Goal: Check status: Check status

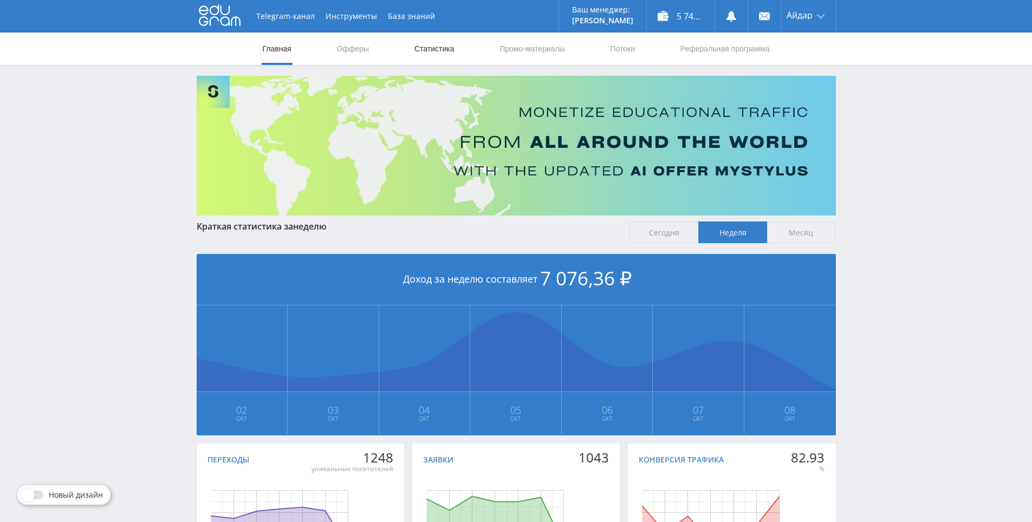
click at [436, 55] on link "Статистика" at bounding box center [435, 49] width 42 height 33
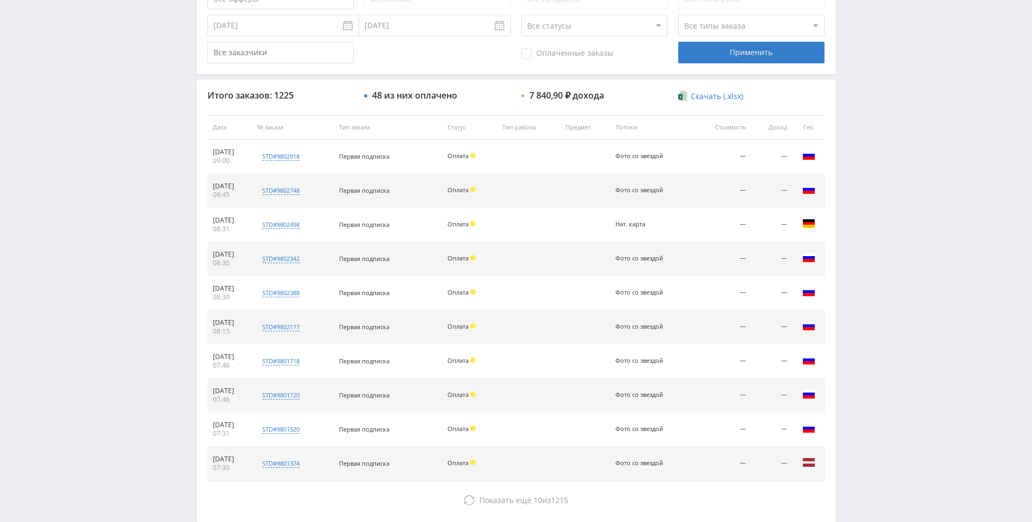
scroll to position [387, 0]
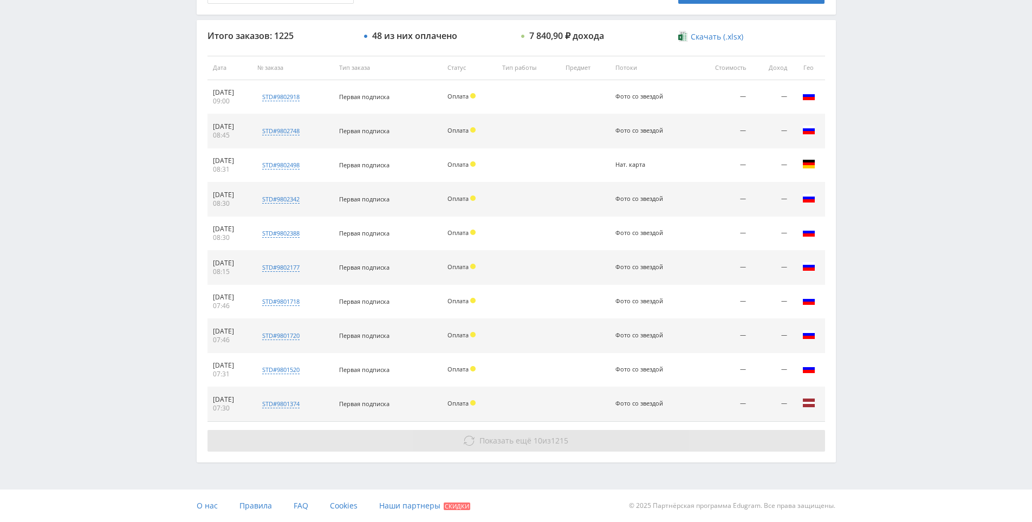
drag, startPoint x: 536, startPoint y: 424, endPoint x: 533, endPoint y: 430, distance: 7.0
click at [535, 428] on div "Итого заказов: 1225 48 из них оплачено 7 840,90 ₽ дохода Скачать (.xlsx) Дата №…" at bounding box center [517, 241] width 640 height 442
click at [533, 430] on button "Показать ещё 10 из 1215" at bounding box center [517, 441] width 618 height 22
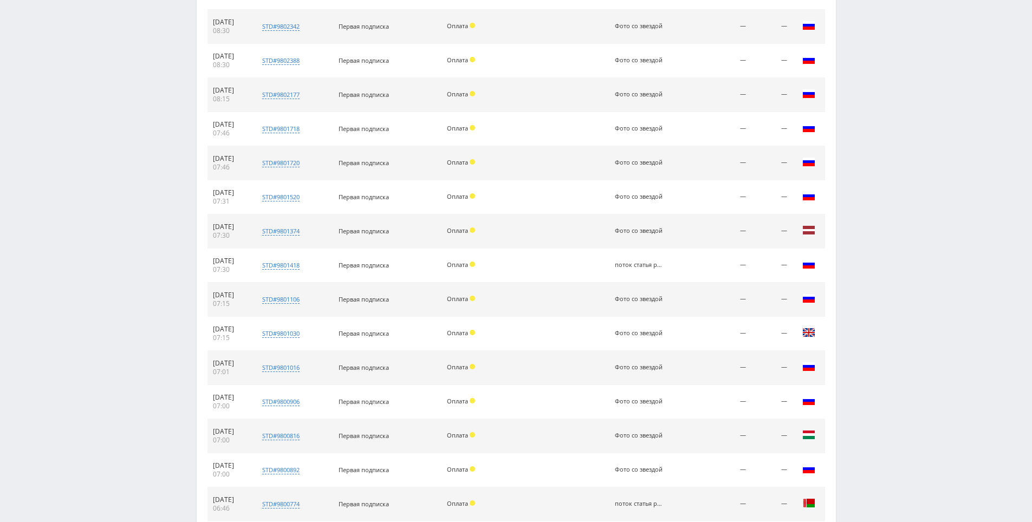
scroll to position [695, 0]
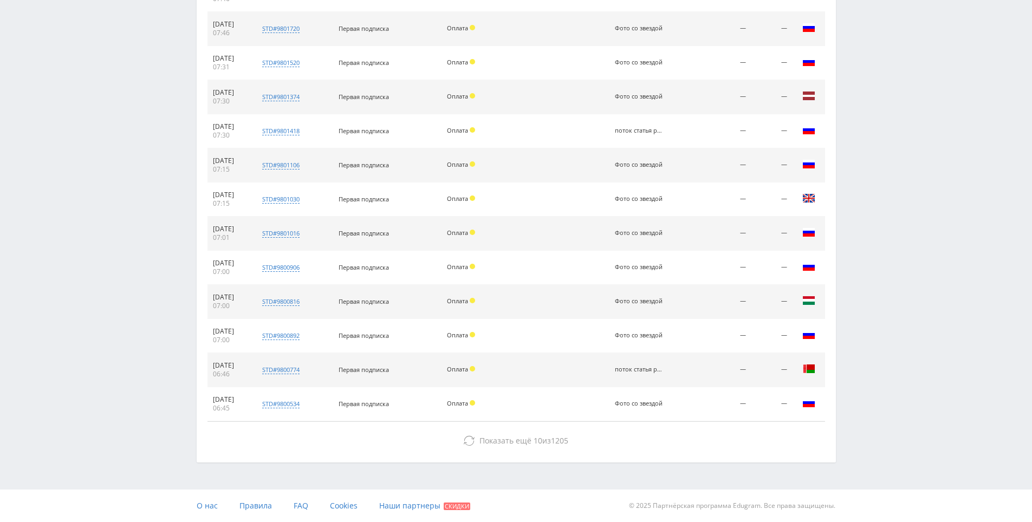
drag, startPoint x: 551, startPoint y: 386, endPoint x: 557, endPoint y: 415, distance: 29.8
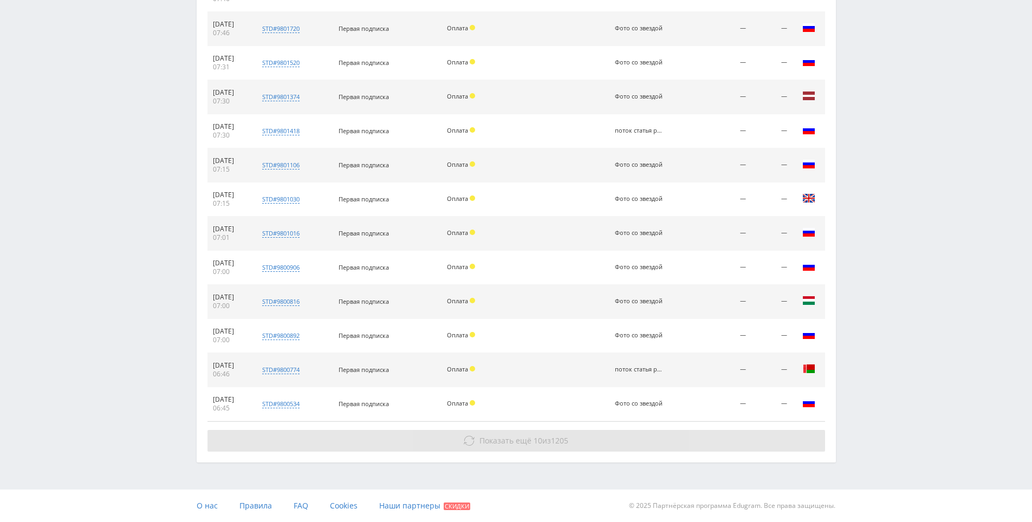
click at [533, 433] on button "Показать ещё 10 из 1205" at bounding box center [517, 441] width 618 height 22
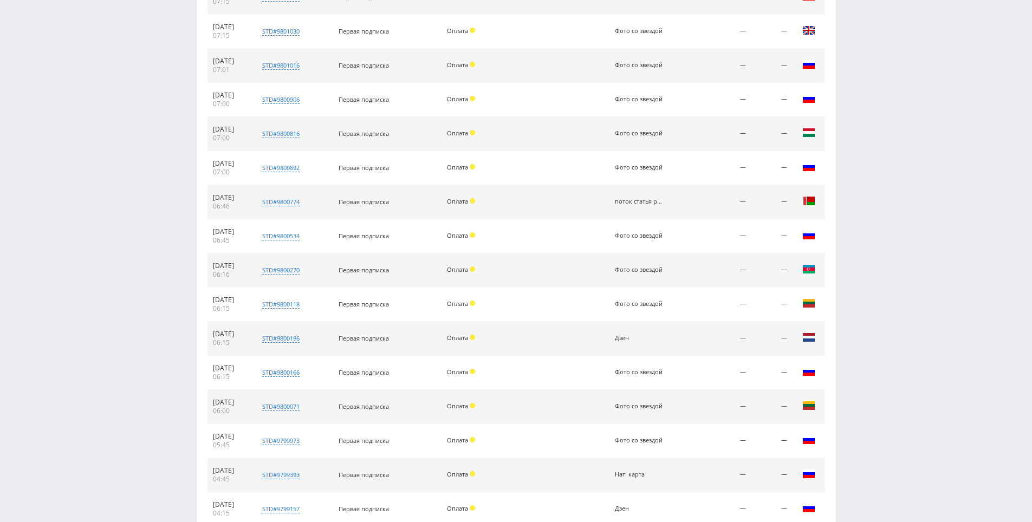
drag, startPoint x: 551, startPoint y: 351, endPoint x: 558, endPoint y: 418, distance: 68.1
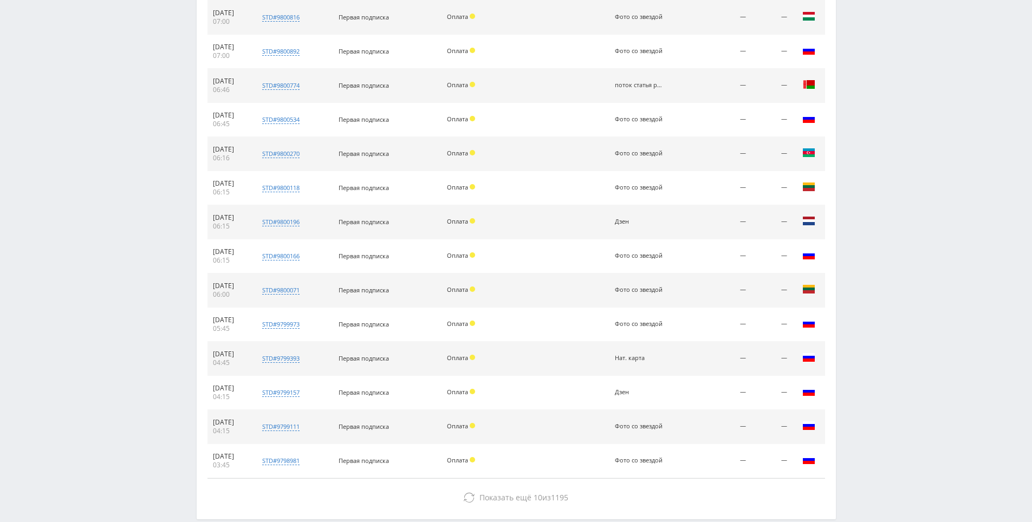
scroll to position [1036, 0]
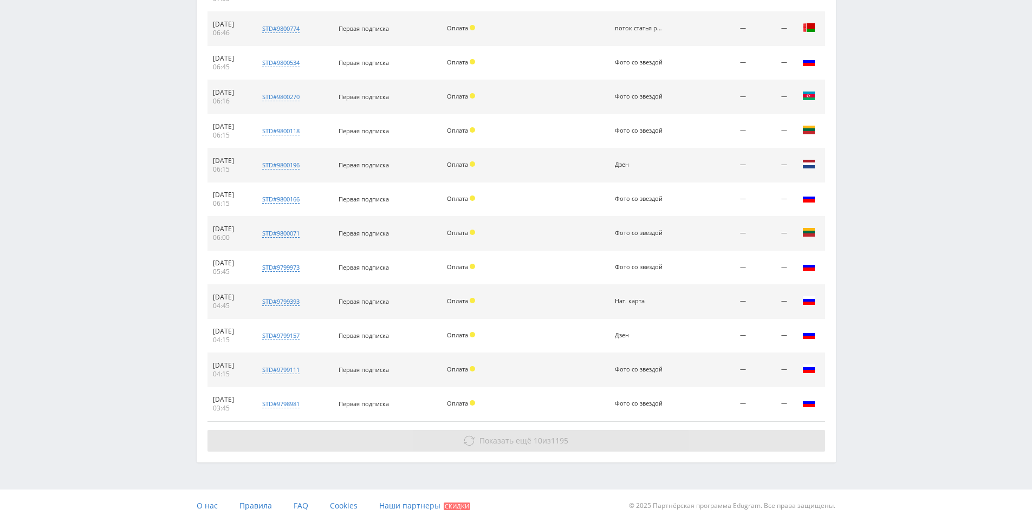
drag, startPoint x: 554, startPoint y: 390, endPoint x: 551, endPoint y: 436, distance: 45.7
click at [550, 443] on span "Показать ещё 10 из 1195" at bounding box center [524, 441] width 89 height 10
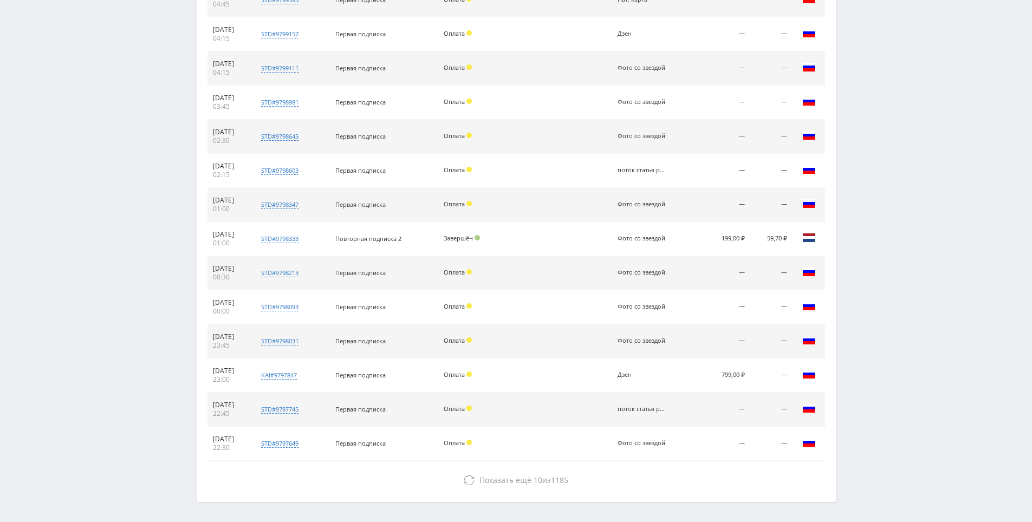
drag, startPoint x: 577, startPoint y: 325, endPoint x: 577, endPoint y: 377, distance: 52.6
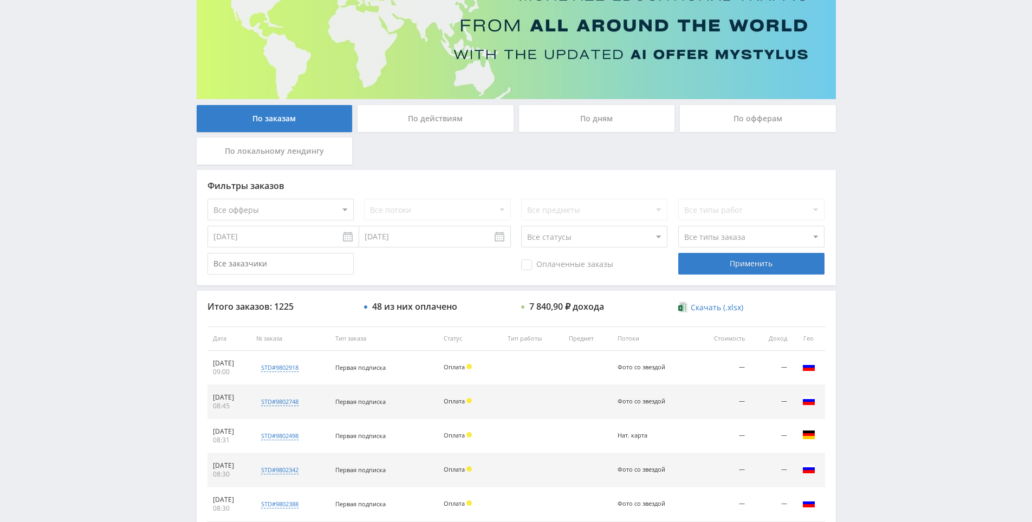
scroll to position [0, 0]
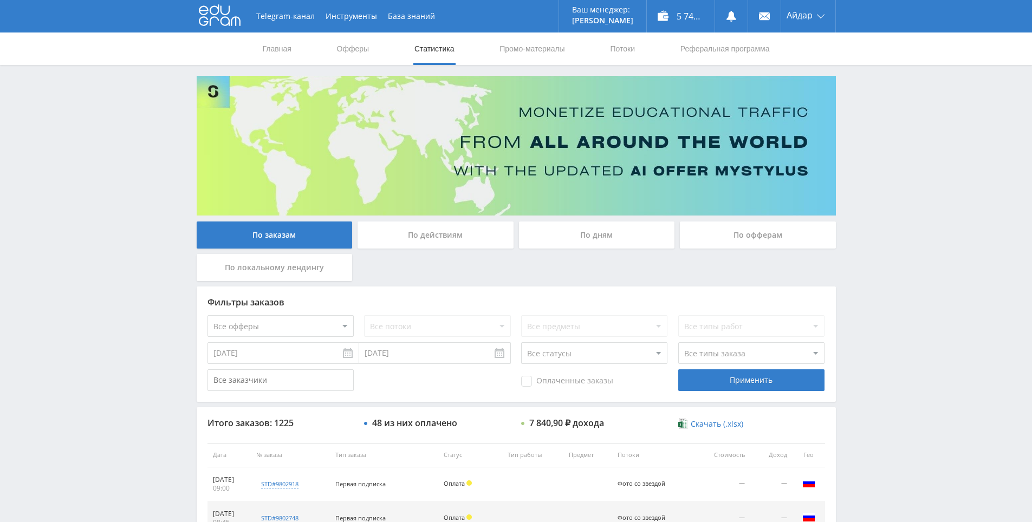
drag, startPoint x: 576, startPoint y: 358, endPoint x: 572, endPoint y: 240, distance: 118.7
click at [674, 19] on div "5 747,86 ₽" at bounding box center [681, 16] width 68 height 33
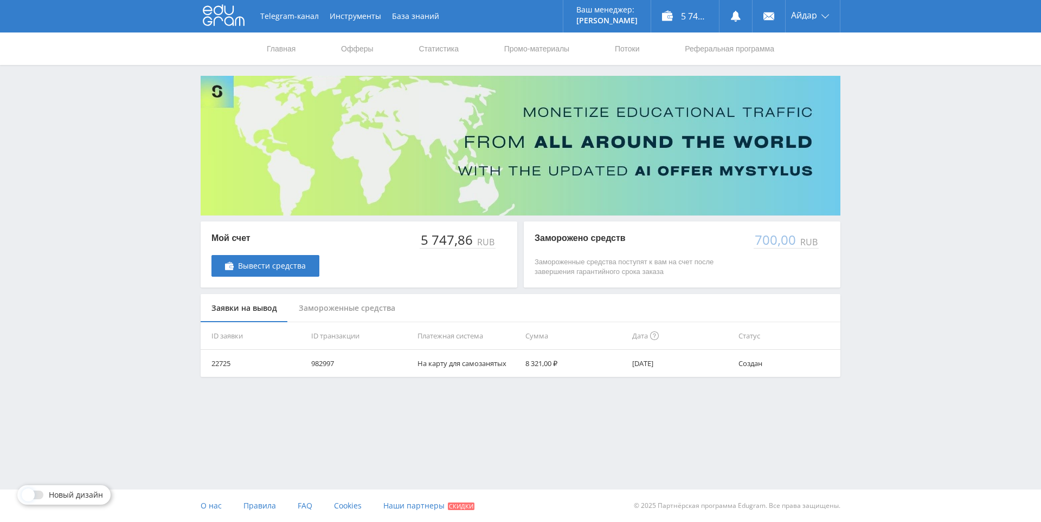
drag, startPoint x: 587, startPoint y: 404, endPoint x: 533, endPoint y: 405, distance: 53.7
drag, startPoint x: 533, startPoint y: 405, endPoint x: 520, endPoint y: 403, distance: 13.6
click at [531, 405] on div "Telegram-канал Инструменты База знаний Ваш менеджер: [PERSON_NAME] Online @edug…" at bounding box center [520, 215] width 1041 height 431
drag, startPoint x: 520, startPoint y: 403, endPoint x: 503, endPoint y: 401, distance: 16.9
drag, startPoint x: 503, startPoint y: 401, endPoint x: 488, endPoint y: 399, distance: 14.8
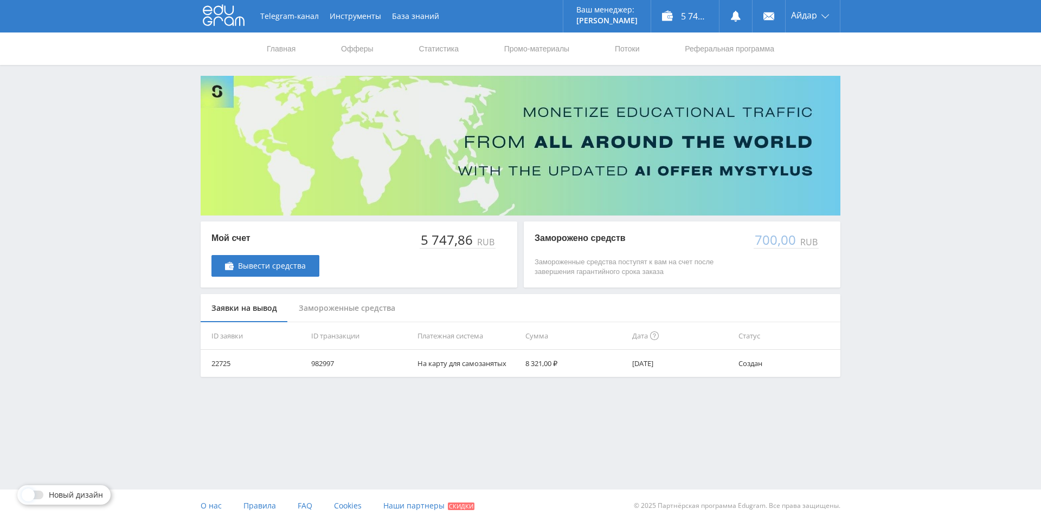
click at [502, 401] on div "Telegram-канал Инструменты База знаний Ваш менеджер: Alex Alex Online @edugram_…" at bounding box center [520, 215] width 1041 height 431
click at [468, 402] on div "Telegram-канал Инструменты База знаний Ваш менеджер: Alex Alex Online @edugram_…" at bounding box center [520, 215] width 1041 height 431
drag, startPoint x: 468, startPoint y: 402, endPoint x: 429, endPoint y: 411, distance: 40.0
click at [421, 412] on div "Telegram-канал Инструменты База знаний Ваш менеджер: Alex Alex Online @edugram_…" at bounding box center [520, 215] width 1041 height 431
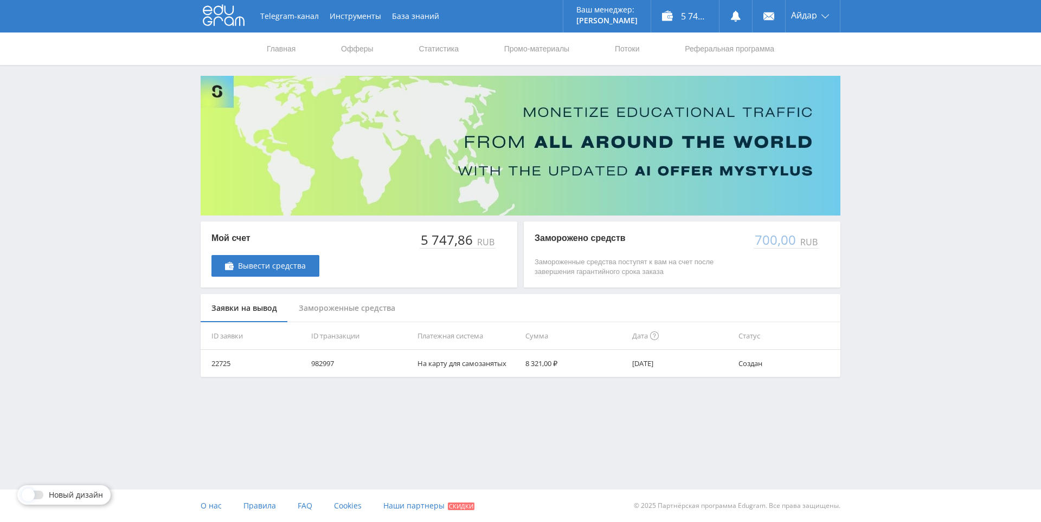
click at [392, 419] on div "Telegram-канал Инструменты База знаний Ваш менеджер: Alex Alex Online @edugram_…" at bounding box center [520, 215] width 1041 height 431
drag, startPoint x: 392, startPoint y: 419, endPoint x: 440, endPoint y: 418, distance: 47.7
click at [399, 419] on div "Telegram-канал Инструменты База знаний Ваш менеджер: Alex Alex Online @edugram_…" at bounding box center [520, 215] width 1041 height 431
click at [441, 418] on div "Telegram-канал Инструменты База знаний Ваш менеджер: Alex Alex Online @edugram_…" at bounding box center [520, 215] width 1041 height 431
click at [442, 418] on div "Telegram-канал Инструменты База знаний Ваш менеджер: Alex Alex Online @edugram_…" at bounding box center [520, 215] width 1041 height 431
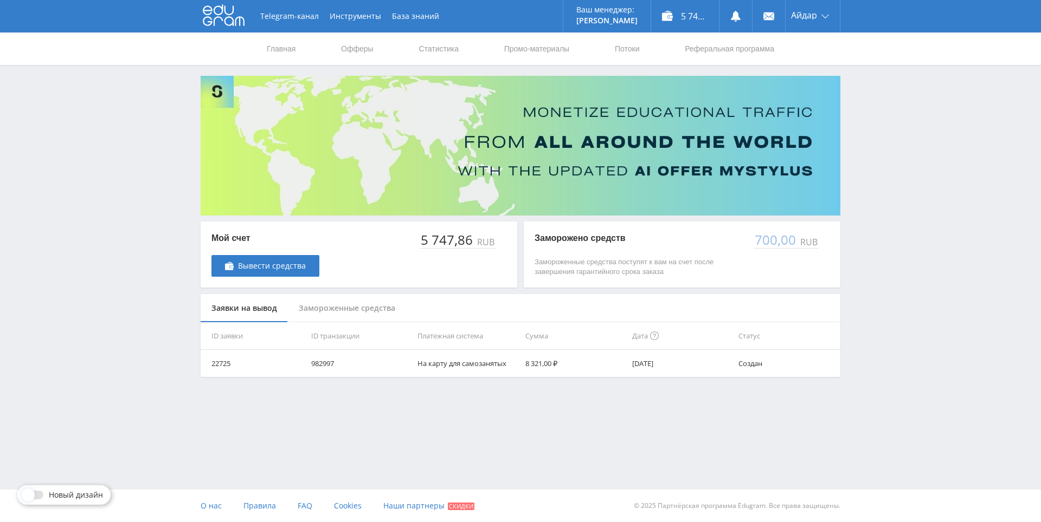
click at [386, 412] on div "Telegram-канал Инструменты База знаний Ваш менеджер: Alex Alex Online @edugram_…" at bounding box center [520, 215] width 1041 height 431
drag, startPoint x: 386, startPoint y: 412, endPoint x: 365, endPoint y: 403, distance: 23.3
click at [365, 403] on div "Telegram-канал Инструменты База знаний Ваш менеджер: Alex Alex Online @edugram_…" at bounding box center [520, 215] width 1041 height 431
click at [367, 404] on div "Telegram-канал Инструменты База знаний Ваш менеджер: Alex Alex Online @edugram_…" at bounding box center [520, 215] width 1041 height 431
click at [327, 394] on div "Telegram-канал Инструменты База знаний Ваш менеджер: Alex Alex Online @edugram_…" at bounding box center [520, 215] width 1041 height 431
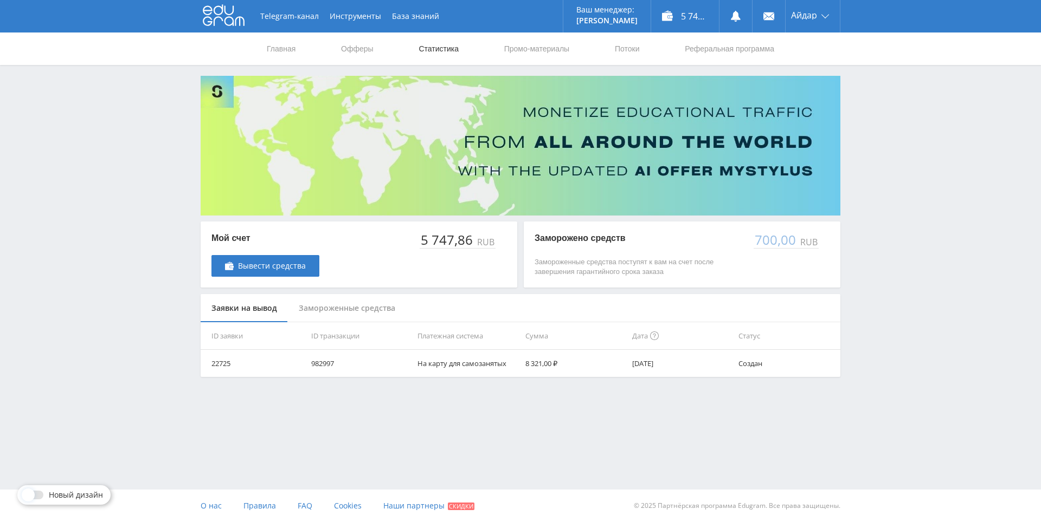
click at [424, 48] on link "Статистика" at bounding box center [438, 49] width 42 height 33
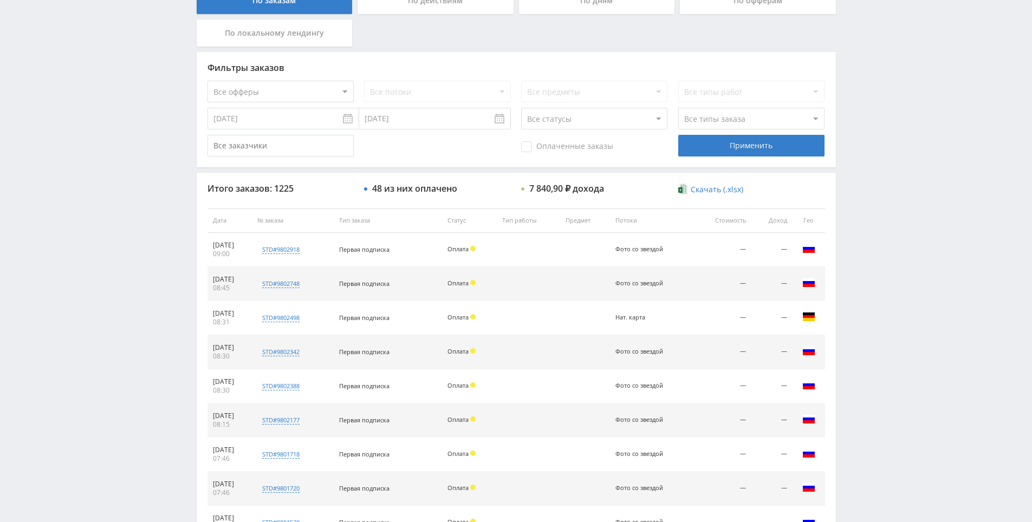
drag, startPoint x: 541, startPoint y: 359, endPoint x: 517, endPoint y: 258, distance: 104.2
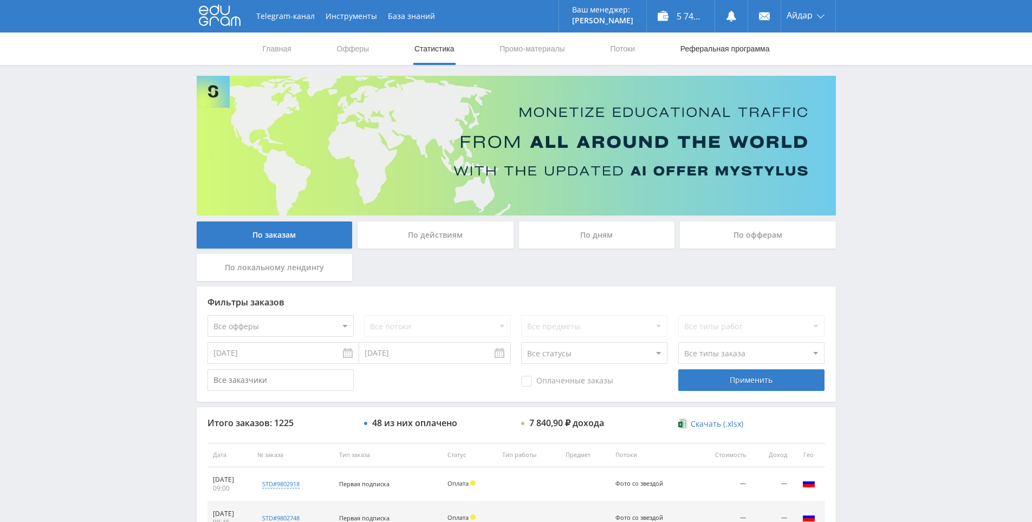
drag, startPoint x: 866, startPoint y: 191, endPoint x: 699, endPoint y: 62, distance: 210.5
click at [708, 45] on link "Реферальная программа" at bounding box center [726, 49] width 92 height 33
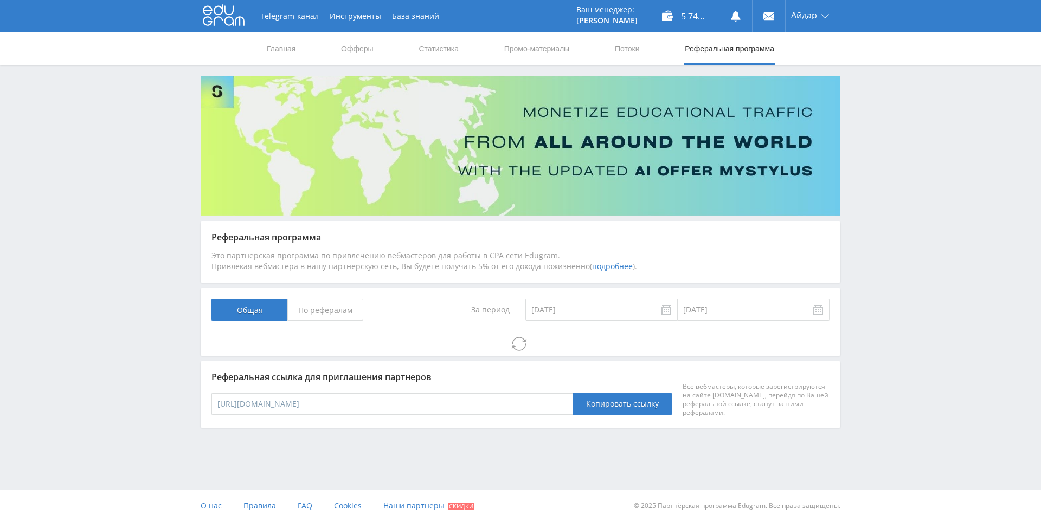
click at [643, 52] on nav "Главная Офферы Статистика Промо-материалы Потоки Реферальная программа" at bounding box center [520, 49] width 509 height 33
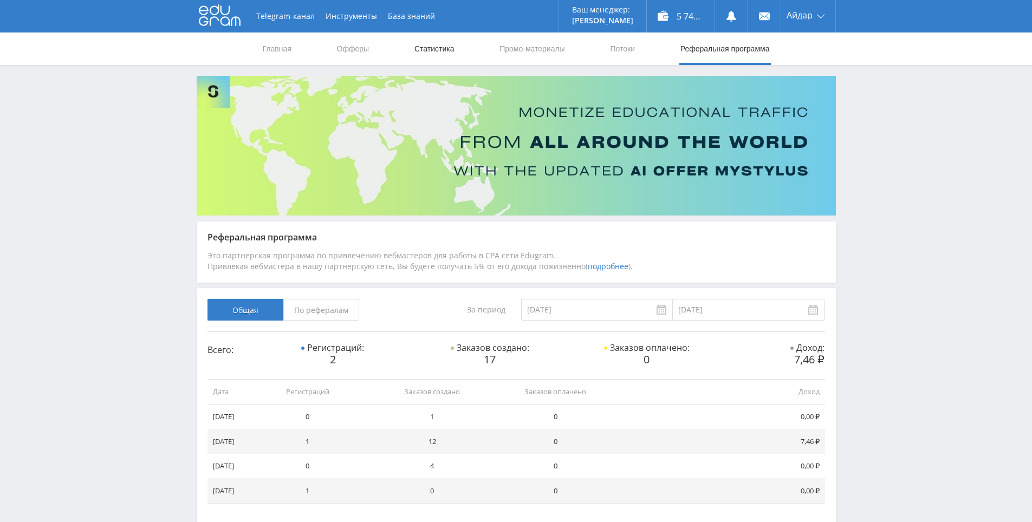
click at [432, 53] on link "Статистика" at bounding box center [435, 49] width 42 height 33
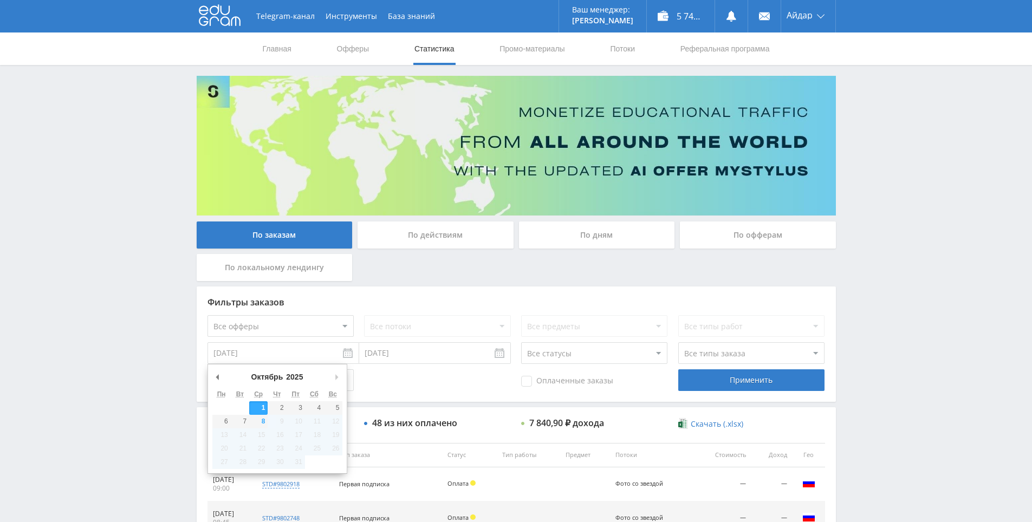
click at [279, 351] on input "[DATE]" at bounding box center [284, 354] width 152 height 22
type input "01.09.2025"
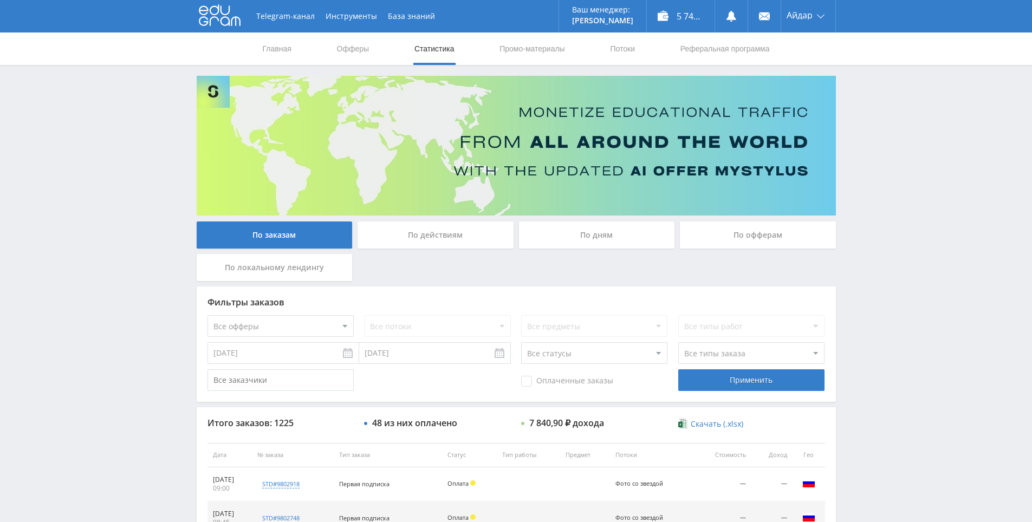
click at [784, 394] on div "Фильтры заказов Все офферы MyStylus MyStylus - Revshare Кэмп Studybay Автор24 S…" at bounding box center [517, 344] width 640 height 115
click at [779, 389] on div "Применить" at bounding box center [752, 381] width 146 height 22
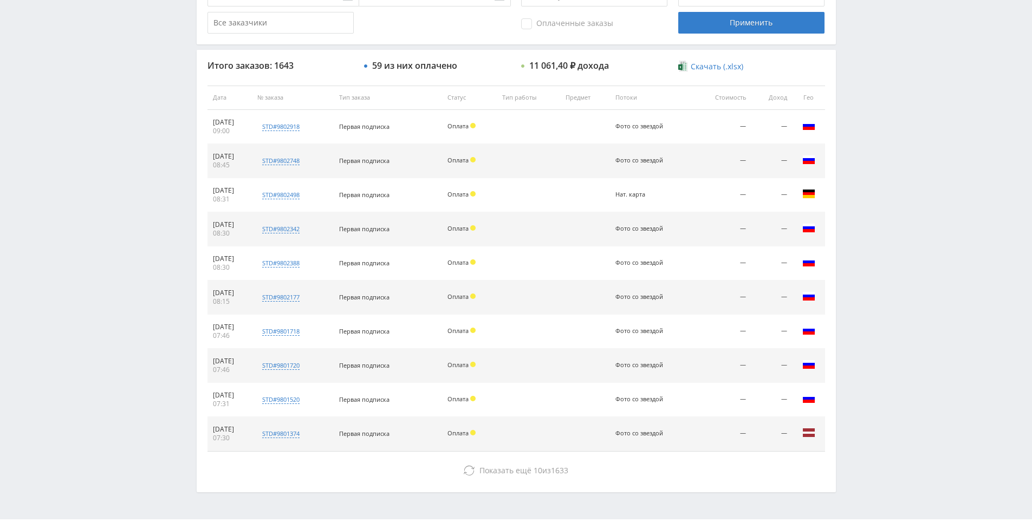
drag, startPoint x: 877, startPoint y: 269, endPoint x: 869, endPoint y: 292, distance: 24.0
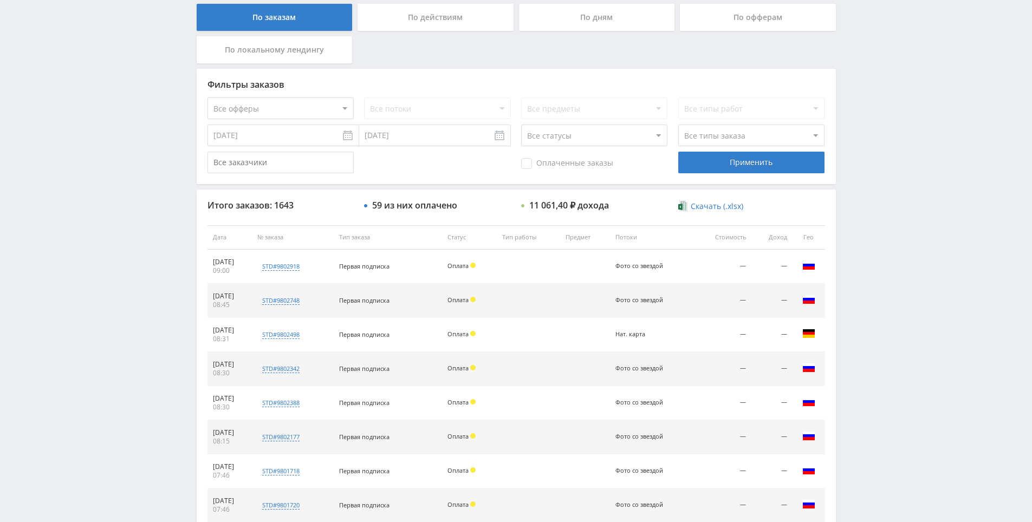
scroll to position [111, 0]
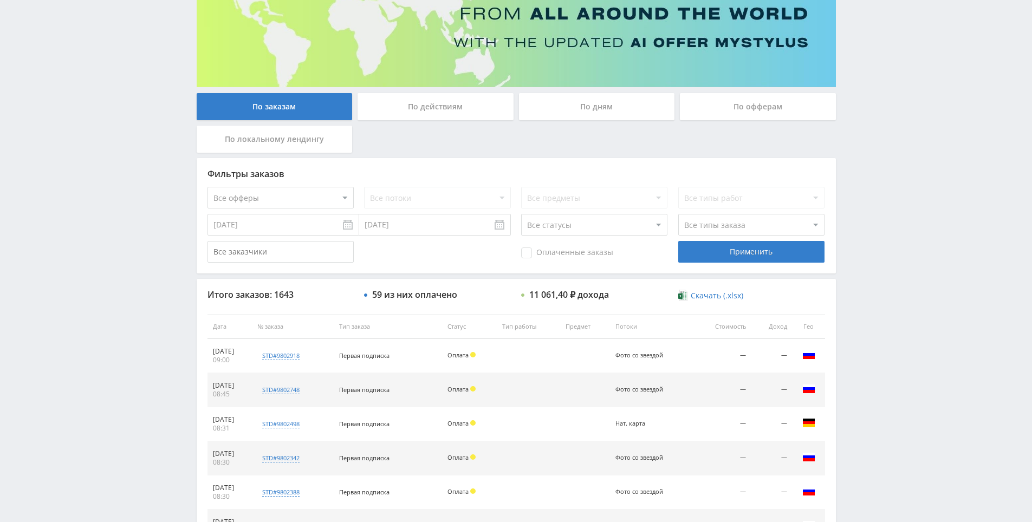
drag, startPoint x: 861, startPoint y: 298, endPoint x: 861, endPoint y: 223, distance: 75.3
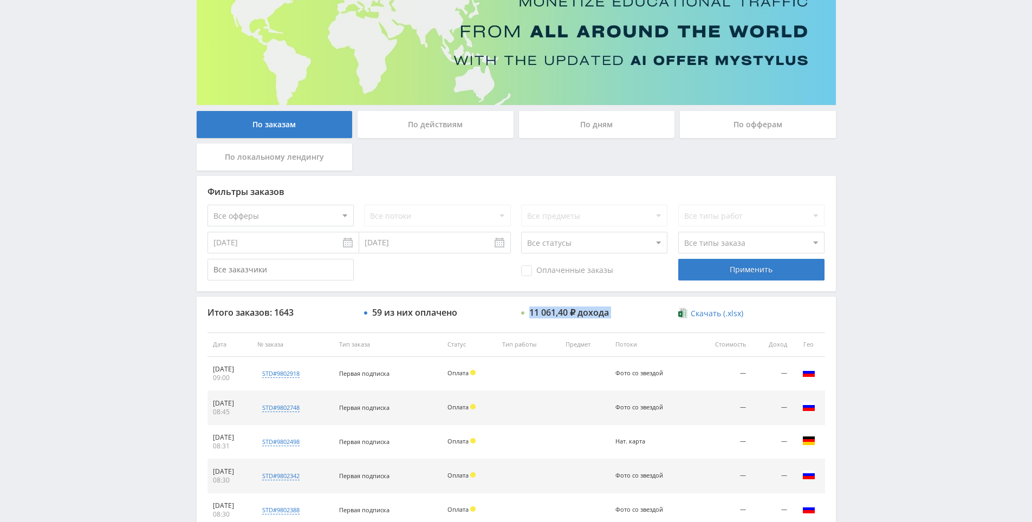
drag, startPoint x: 532, startPoint y: 313, endPoint x: 612, endPoint y: 304, distance: 80.7
click at [612, 304] on div "Итого заказов: 1643 59 из них оплачено 11 061,40 ₽ дохода Скачать (.xlsx) Дата …" at bounding box center [517, 518] width 640 height 442
drag, startPoint x: 374, startPoint y: 310, endPoint x: 469, endPoint y: 307, distance: 94.9
click at [470, 303] on div "Итого заказов: 1643 59 из них оплачено 11 061,40 ₽ дохода Скачать (.xlsx) Дата …" at bounding box center [517, 518] width 640 height 442
click at [469, 315] on div "59 из них оплачено" at bounding box center [437, 313] width 146 height 10
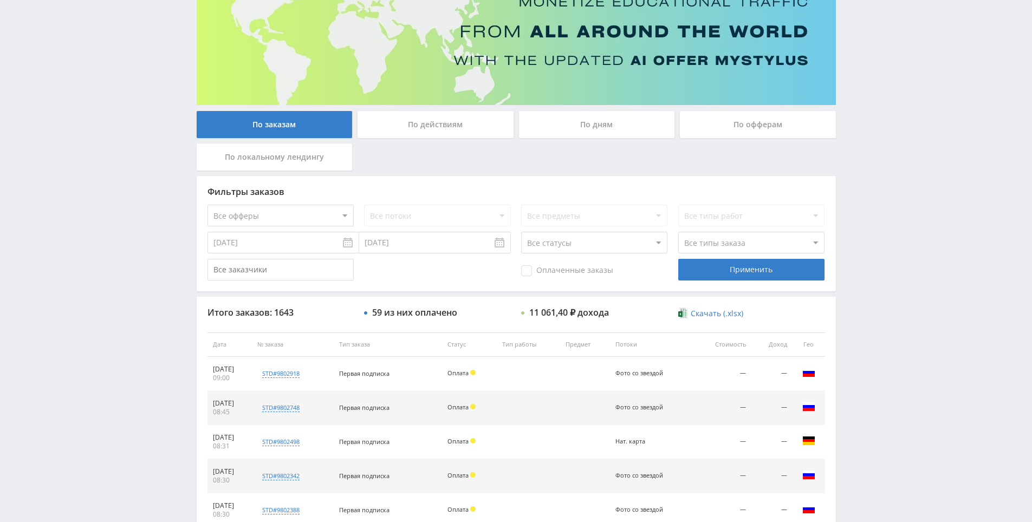
click at [894, 179] on div "Telegram-канал Инструменты База знаний Ваш менеджер: Alex Alex Online @edugram_…" at bounding box center [516, 344] width 1032 height 910
click at [889, 111] on div "Telegram-канал Инструменты База знаний Ваш менеджер: Alex Alex Online @edugram_…" at bounding box center [516, 344] width 1032 height 910
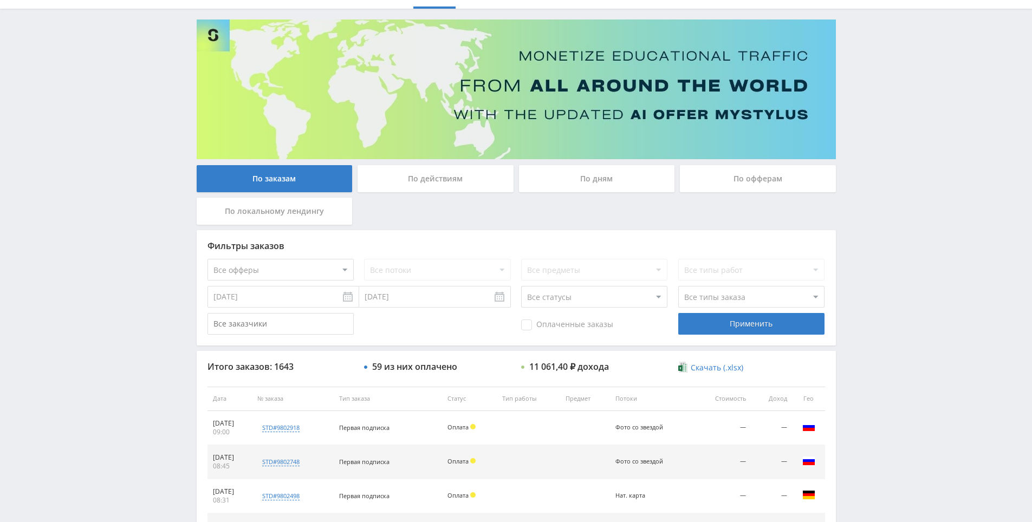
scroll to position [0, 0]
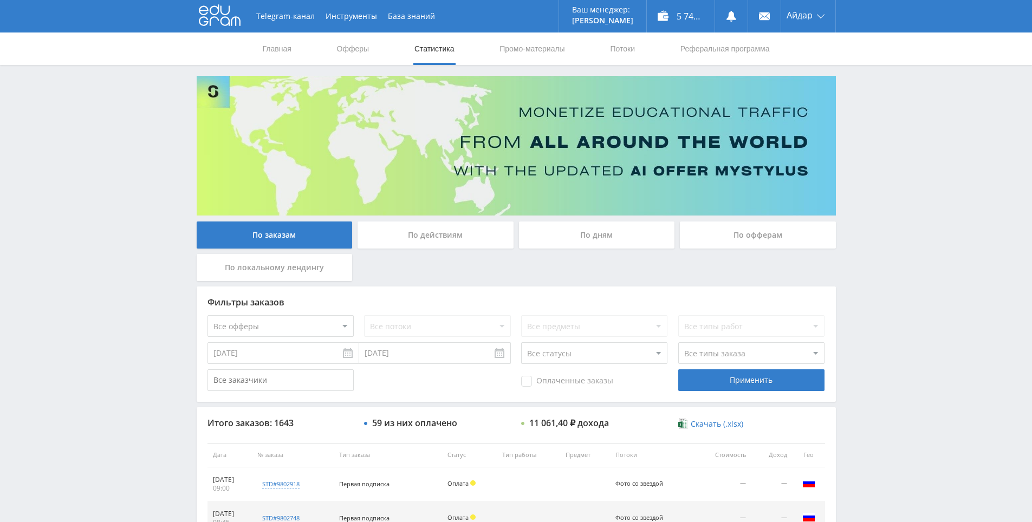
drag, startPoint x: 422, startPoint y: 225, endPoint x: 441, endPoint y: 131, distance: 96.2
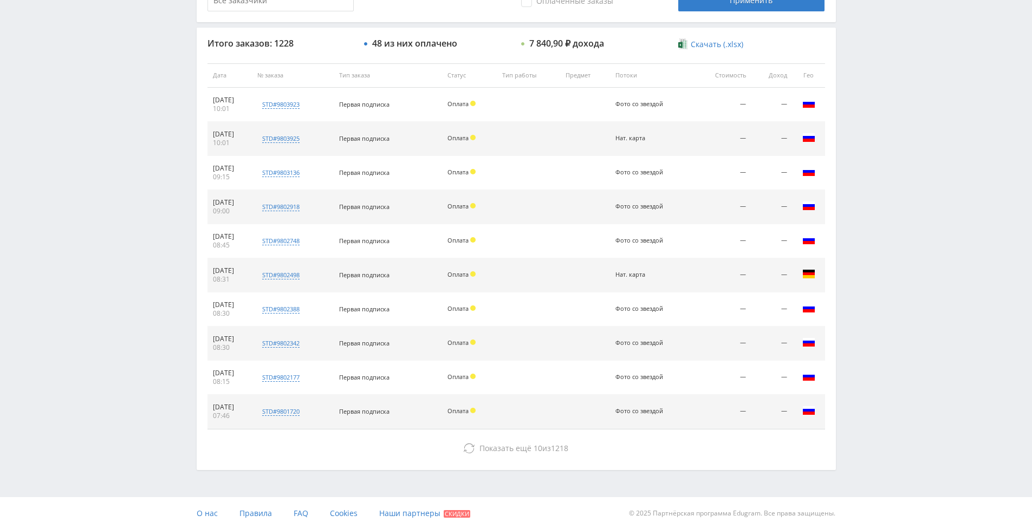
scroll to position [387, 0]
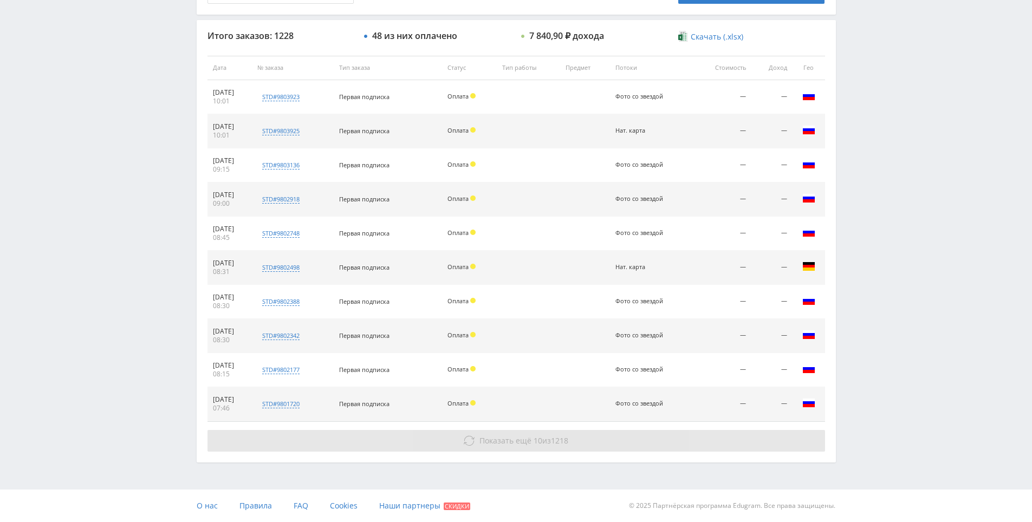
click at [521, 441] on span "Показать ещё" at bounding box center [506, 441] width 52 height 10
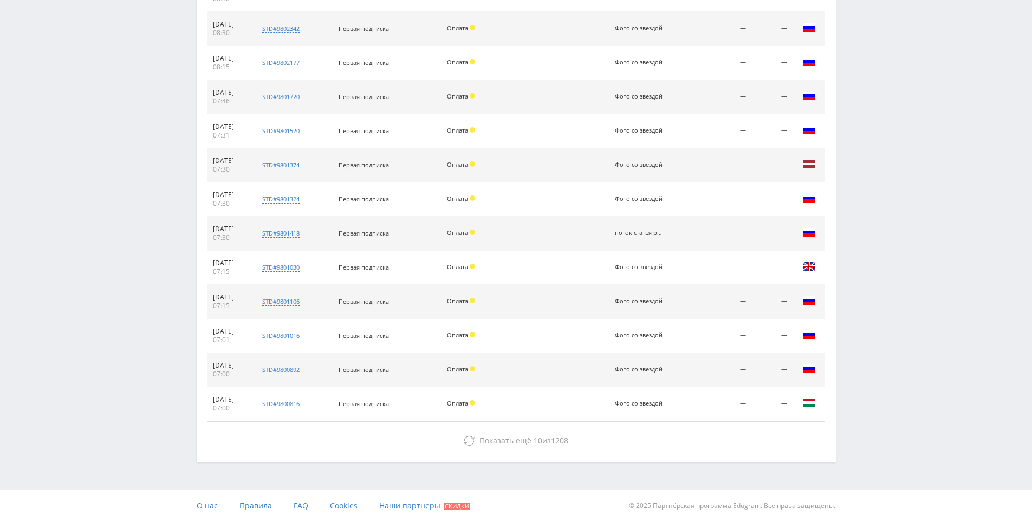
drag, startPoint x: 565, startPoint y: 401, endPoint x: 565, endPoint y: 413, distance: 12.5
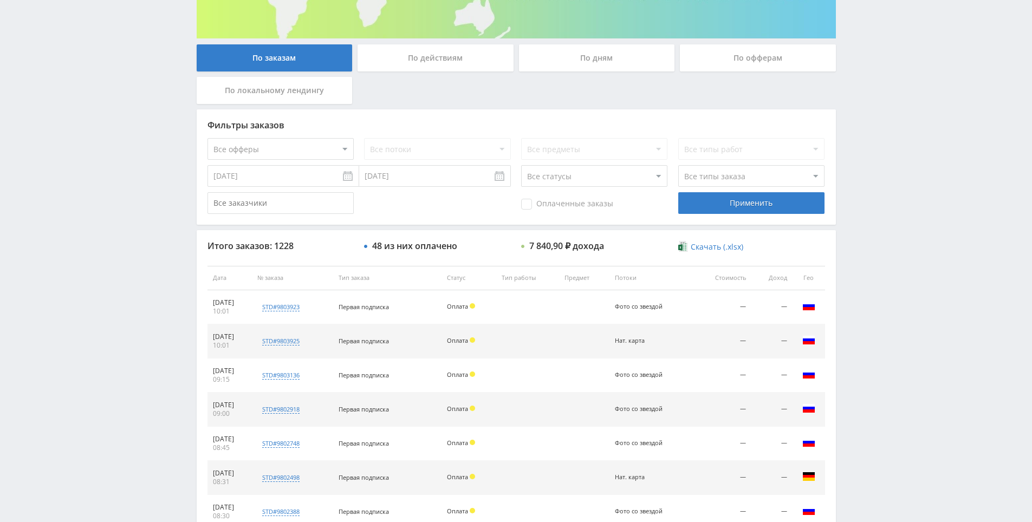
scroll to position [0, 0]
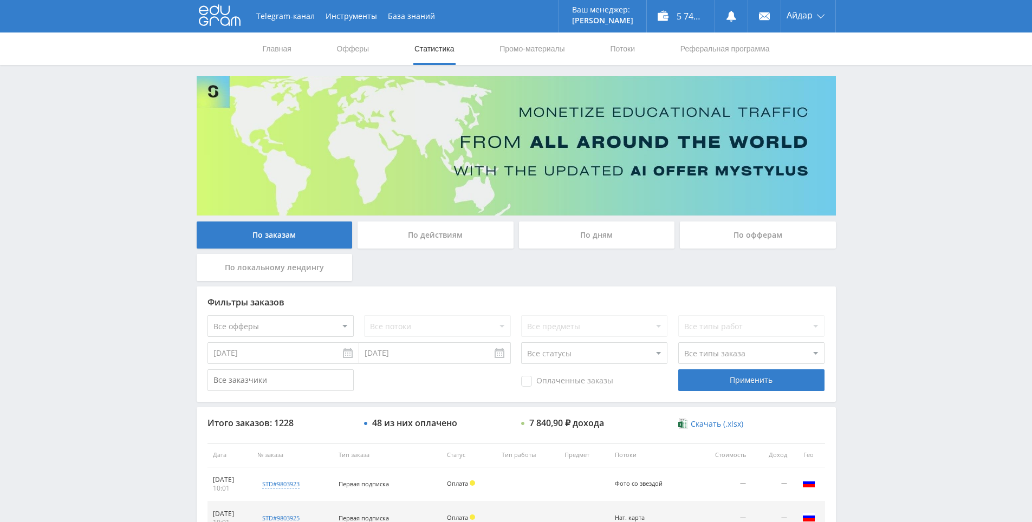
drag, startPoint x: 579, startPoint y: 350, endPoint x: 578, endPoint y: 193, distance: 156.6
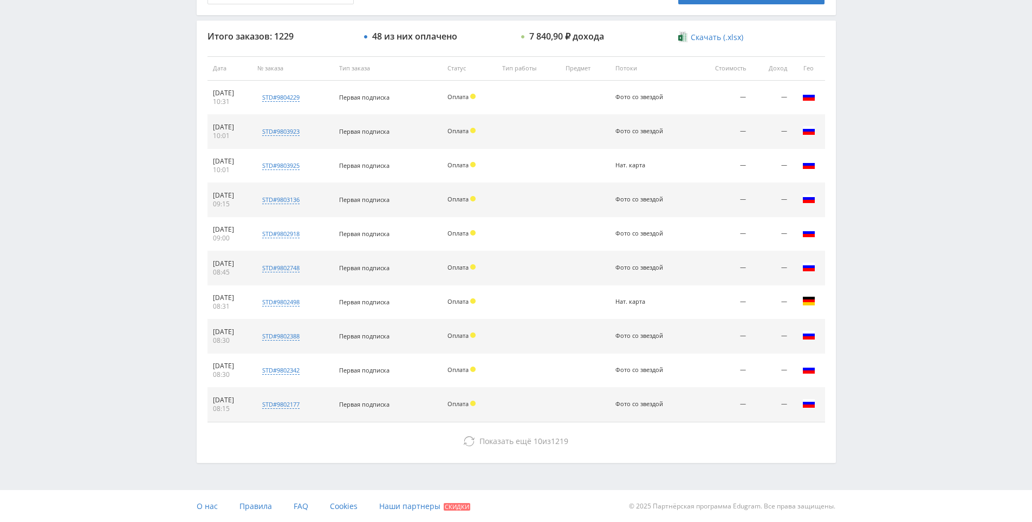
scroll to position [387, 0]
drag, startPoint x: 866, startPoint y: 330, endPoint x: 844, endPoint y: 349, distance: 29.2
drag, startPoint x: 882, startPoint y: 351, endPoint x: 858, endPoint y: 309, distance: 48.8
click at [856, 307] on div "Telegram-канал Инструменты База знаний Ваш менеджер: Alex Alex Online @edugram_…" at bounding box center [516, 68] width 1032 height 910
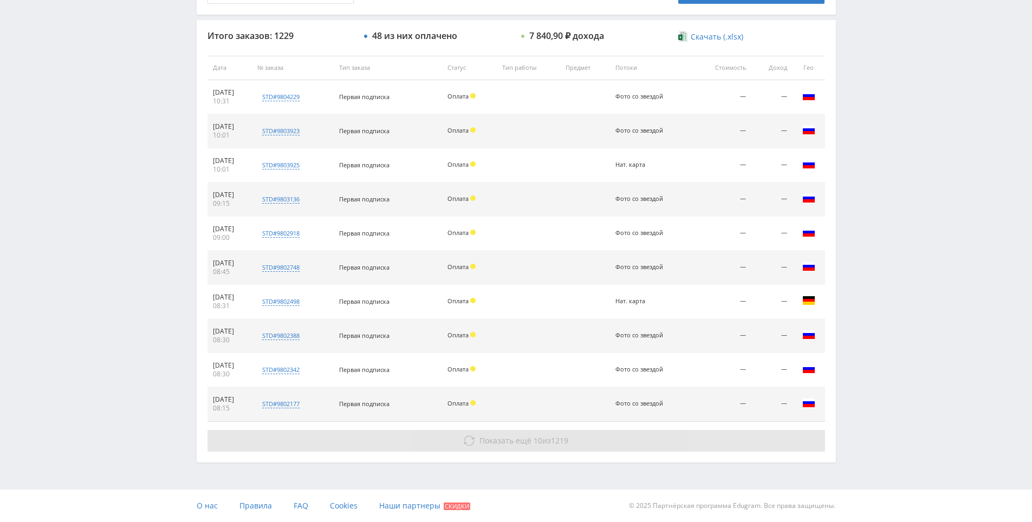
click at [507, 443] on span "Показать ещё" at bounding box center [506, 441] width 52 height 10
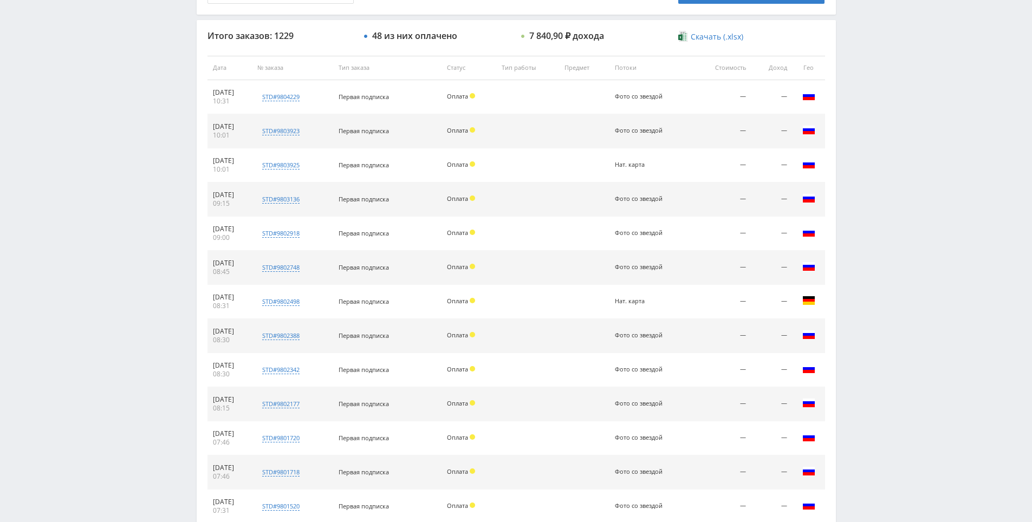
scroll to position [729, 0]
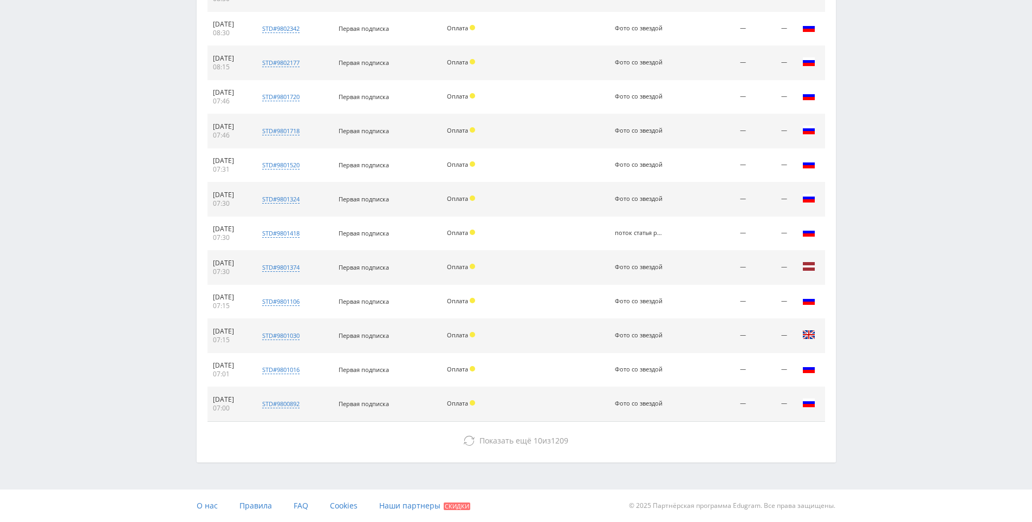
drag, startPoint x: 557, startPoint y: 351, endPoint x: 558, endPoint y: 415, distance: 64.5
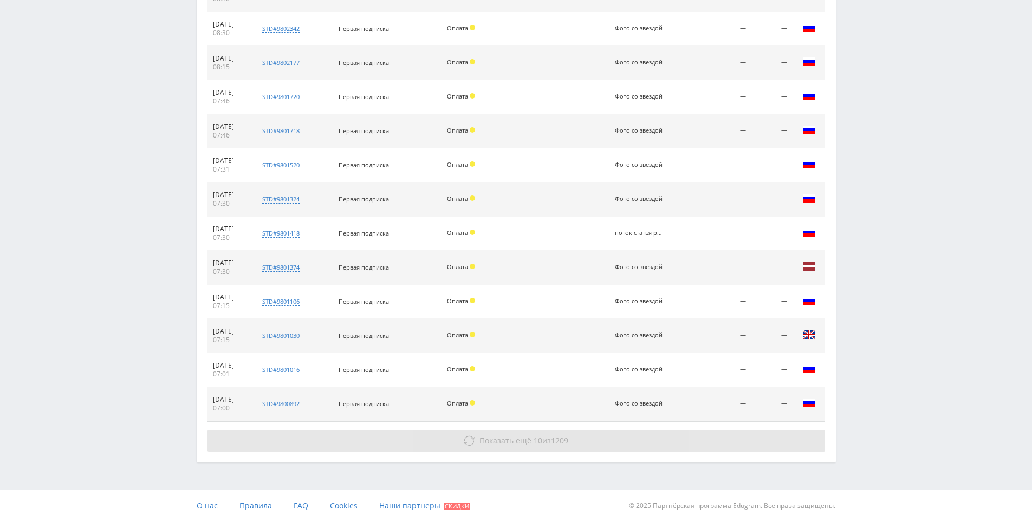
click at [555, 435] on button "Показать ещё 10 из 1209" at bounding box center [517, 441] width 618 height 22
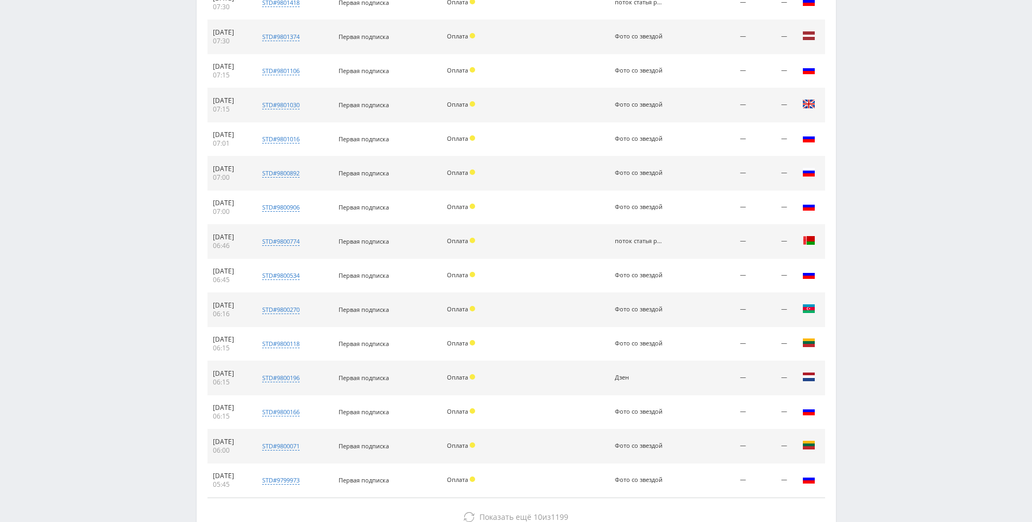
scroll to position [1036, 0]
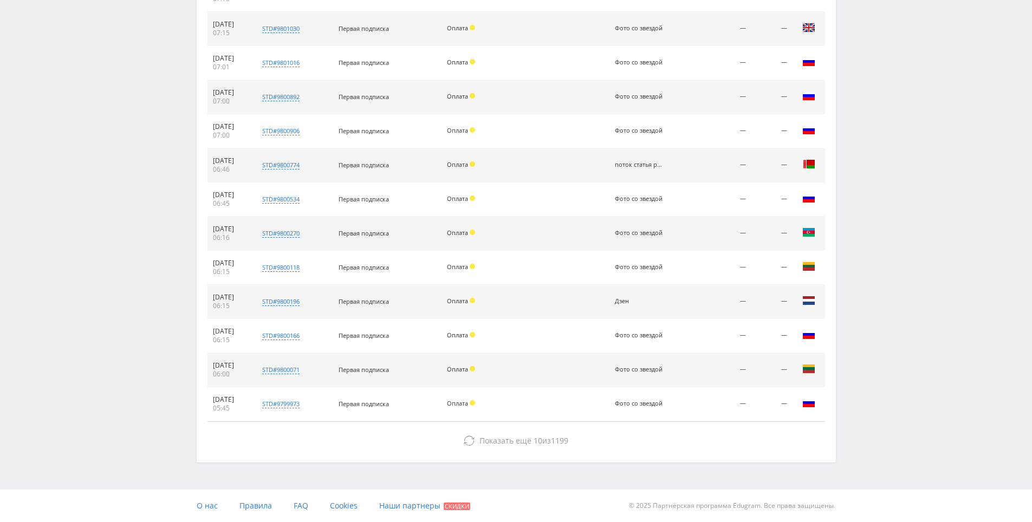
drag, startPoint x: 555, startPoint y: 247, endPoint x: 567, endPoint y: 397, distance: 150.6
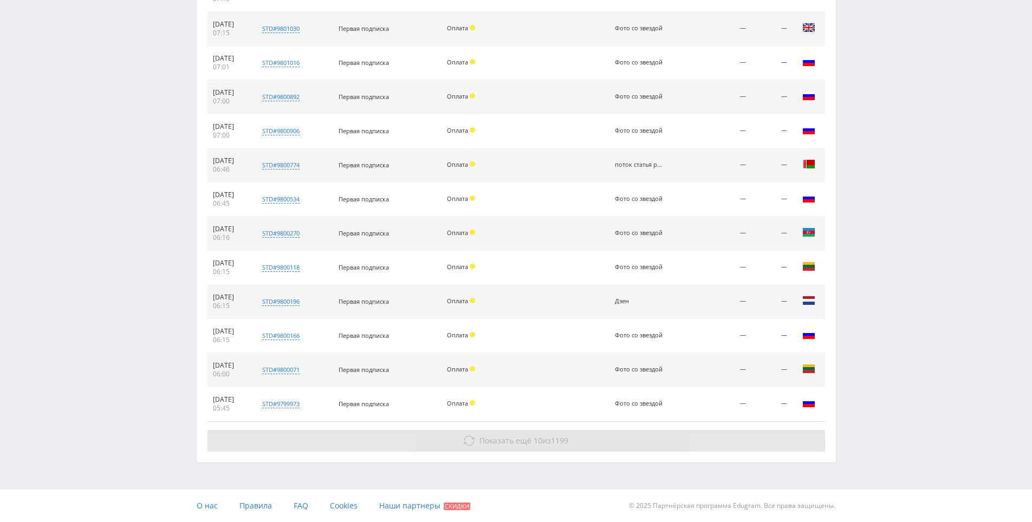
click at [551, 431] on button "Показать ещё 10 из 1199" at bounding box center [517, 441] width 618 height 22
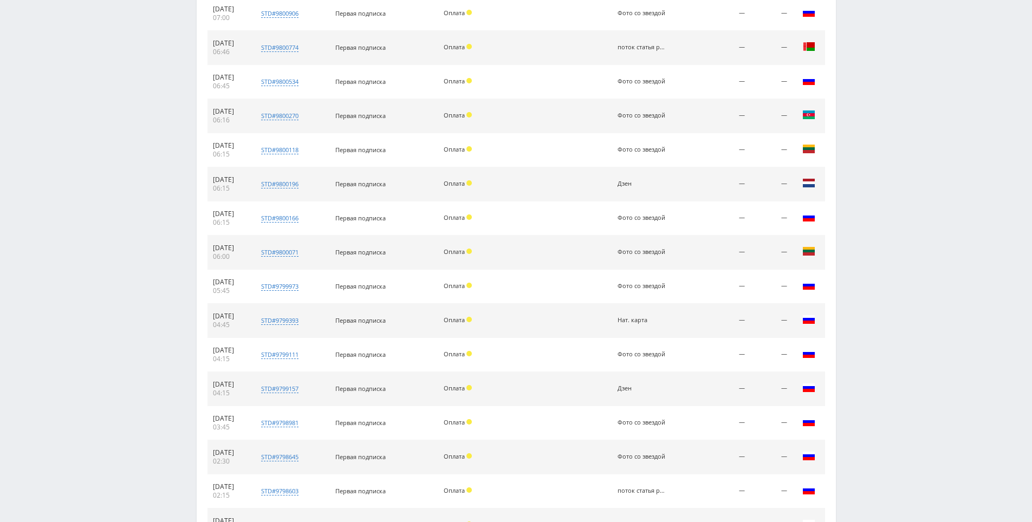
scroll to position [1378, 0]
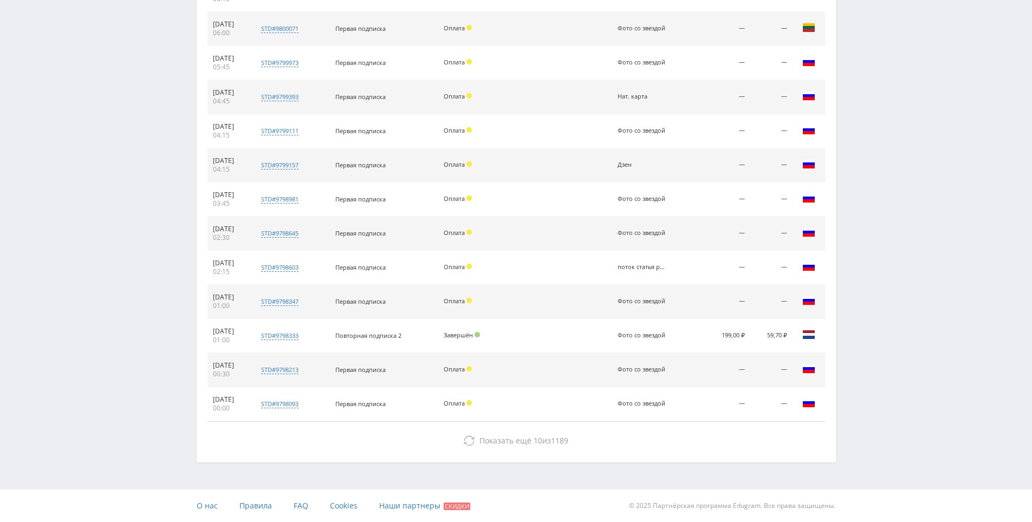
drag, startPoint x: 551, startPoint y: 276, endPoint x: 554, endPoint y: 423, distance: 146.9
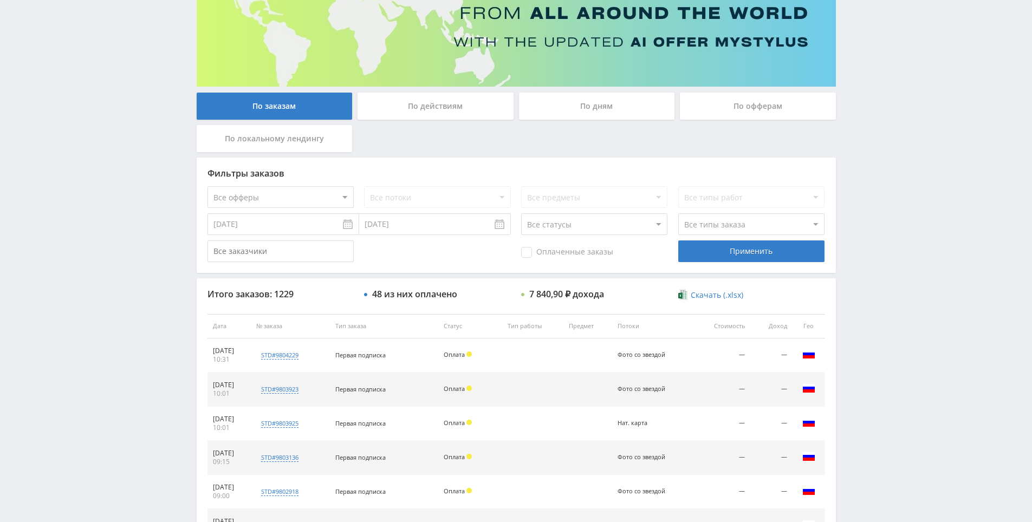
scroll to position [37, 0]
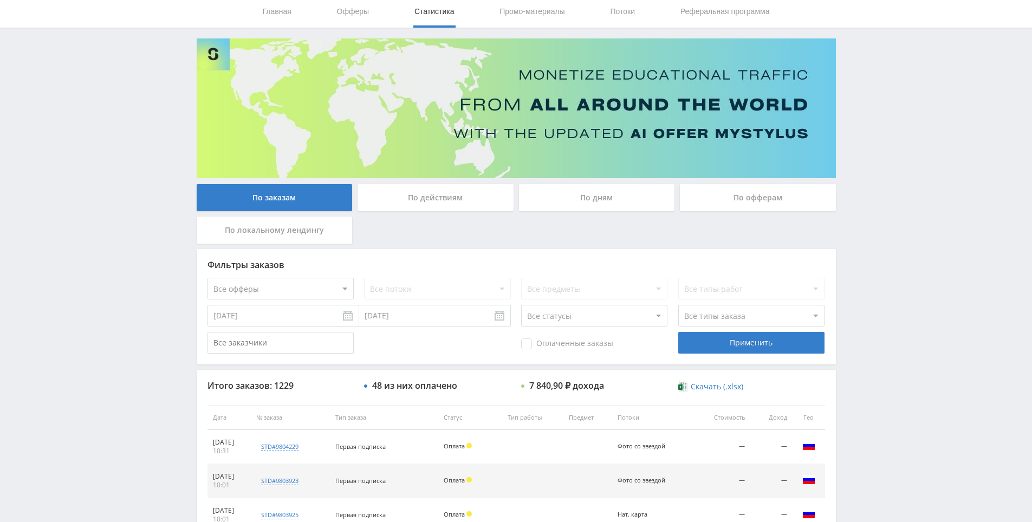
drag, startPoint x: 534, startPoint y: 390, endPoint x: 528, endPoint y: 328, distance: 62.1
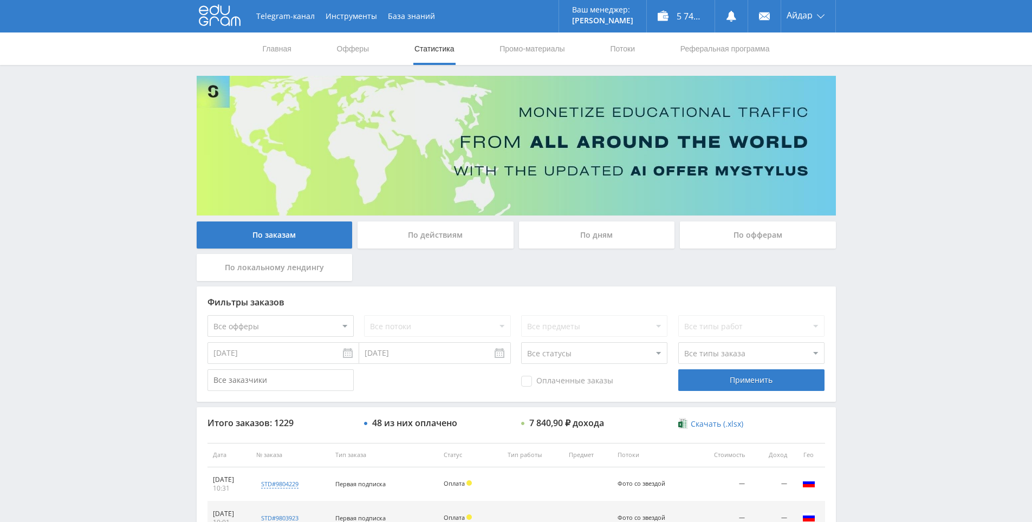
drag, startPoint x: 560, startPoint y: 279, endPoint x: 524, endPoint y: 270, distance: 37.9
click at [524, 270] on div "По заказам По действиям По дням По офферам По локальному лендингу" at bounding box center [516, 254] width 645 height 65
click at [447, 272] on div "По заказам По действиям По дням По офферам По локальному лендингу" at bounding box center [516, 254] width 645 height 65
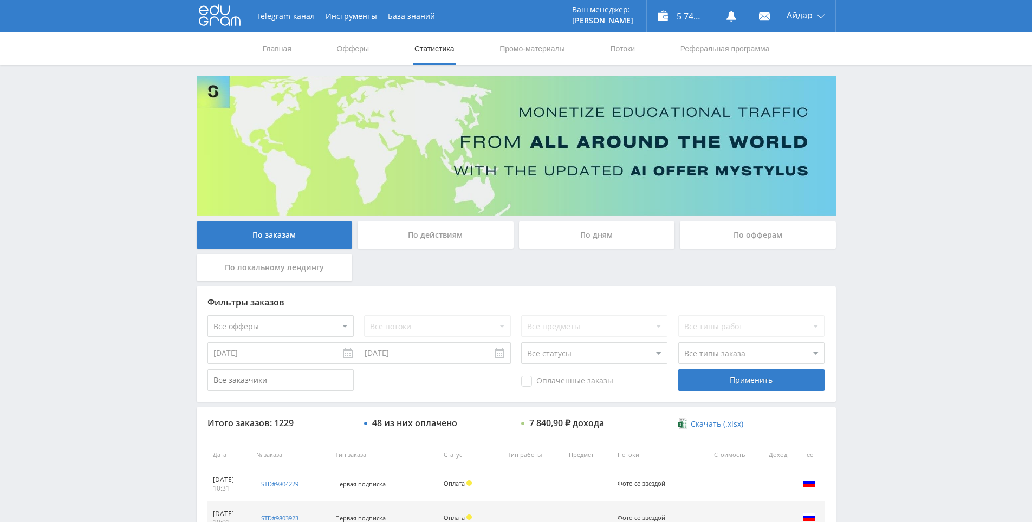
click at [449, 272] on div "По заказам По действиям По дням По офферам По локальному лендингу" at bounding box center [516, 254] width 645 height 65
click at [410, 271] on div "По заказам По действиям По дням По офферам По локальному лендингу" at bounding box center [516, 254] width 645 height 65
click at [398, 345] on input "[DATE]" at bounding box center [435, 354] width 152 height 22
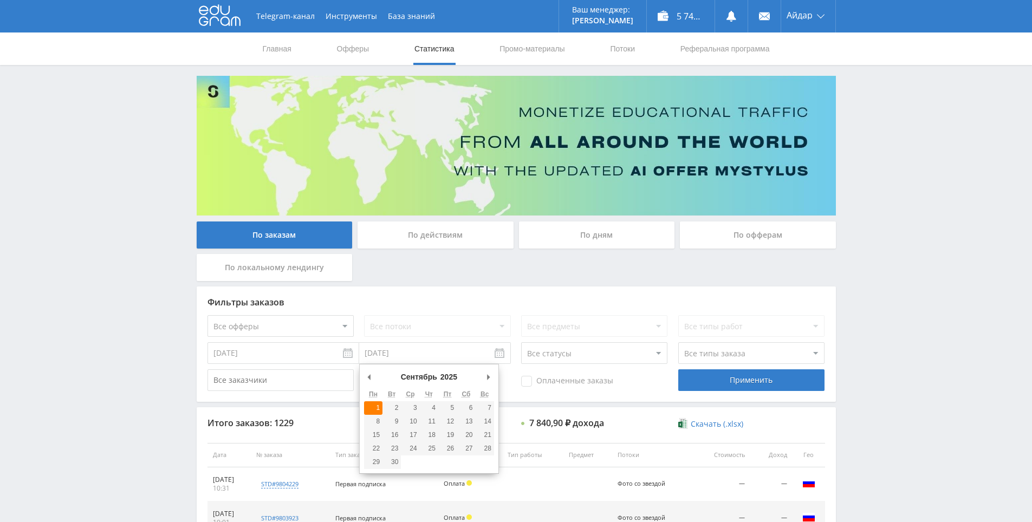
type input "01.09.2025"
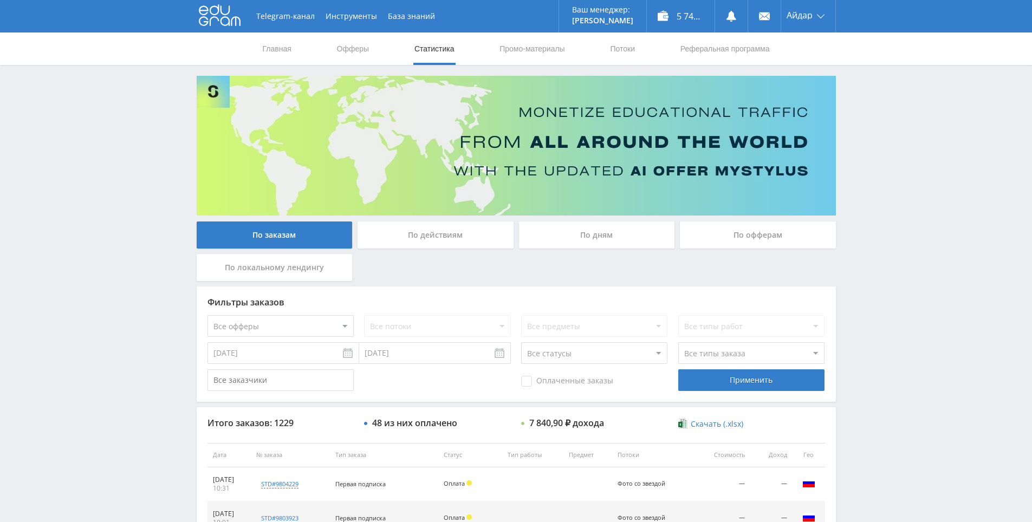
click at [422, 361] on input "01.09.2025" at bounding box center [435, 354] width 152 height 22
click at [462, 343] on input "[DATE]" at bounding box center [435, 354] width 152 height 22
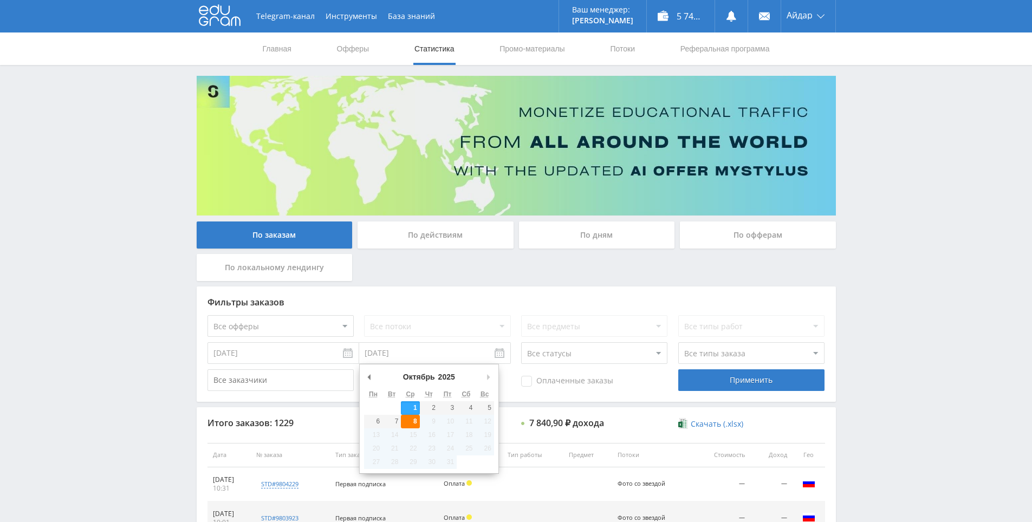
type input "[DATE]"
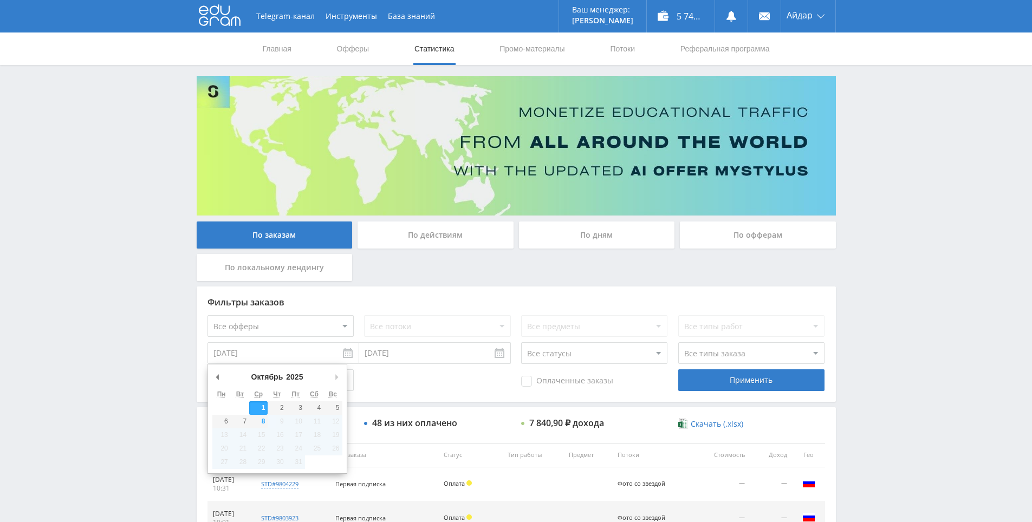
click at [331, 363] on input "01.09.2025" at bounding box center [284, 354] width 152 height 22
type input "[DATE]"
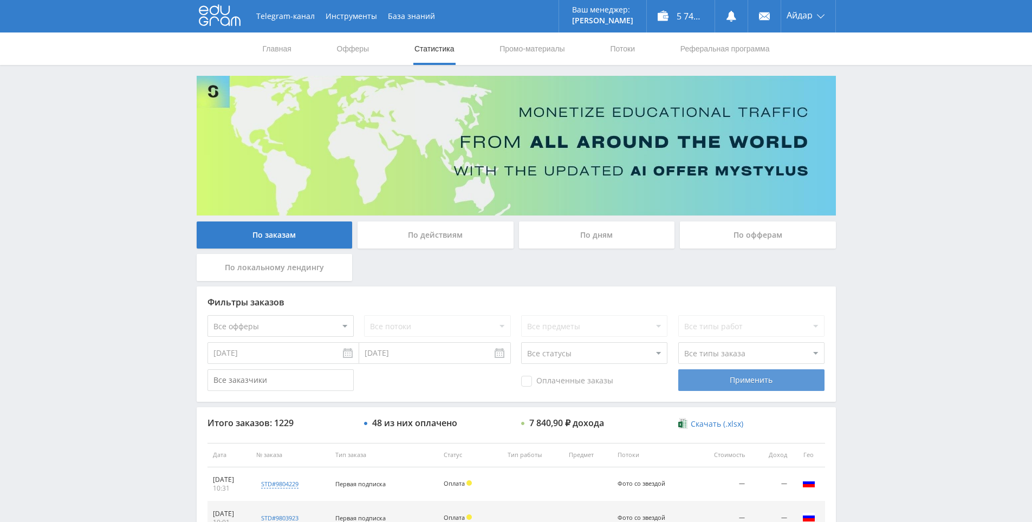
click at [695, 381] on div "Применить" at bounding box center [752, 381] width 146 height 22
drag, startPoint x: 553, startPoint y: 283, endPoint x: 548, endPoint y: 209, distance: 75.0
drag, startPoint x: 860, startPoint y: 80, endPoint x: 838, endPoint y: 69, distance: 23.8
click at [838, 68] on div "Telegram-канал Инструменты База знаний Ваш менеджер: Alex Alex Online @edugram_…" at bounding box center [516, 455] width 1032 height 910
click at [850, 74] on div "Telegram-канал Инструменты База знаний Ваш менеджер: Alex Alex Online @edugram_…" at bounding box center [516, 455] width 1032 height 910
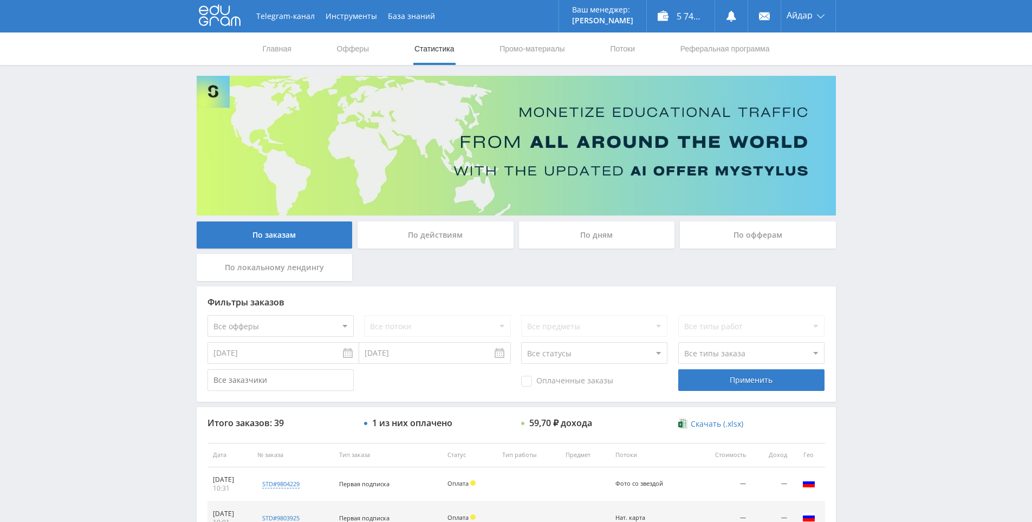
click at [841, 68] on div "Telegram-канал Инструменты База знаний Ваш менеджер: Alex Alex Online @edugram_…" at bounding box center [516, 455] width 1032 height 910
click at [877, 219] on div "Telegram-канал Инструменты База знаний Ваш менеджер: [PERSON_NAME] Online @edug…" at bounding box center [516, 455] width 1032 height 910
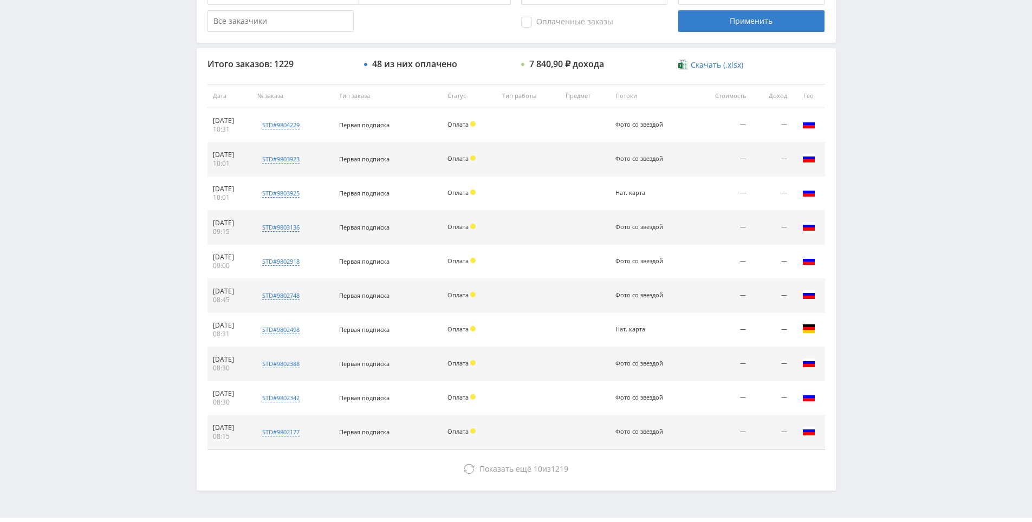
scroll to position [387, 0]
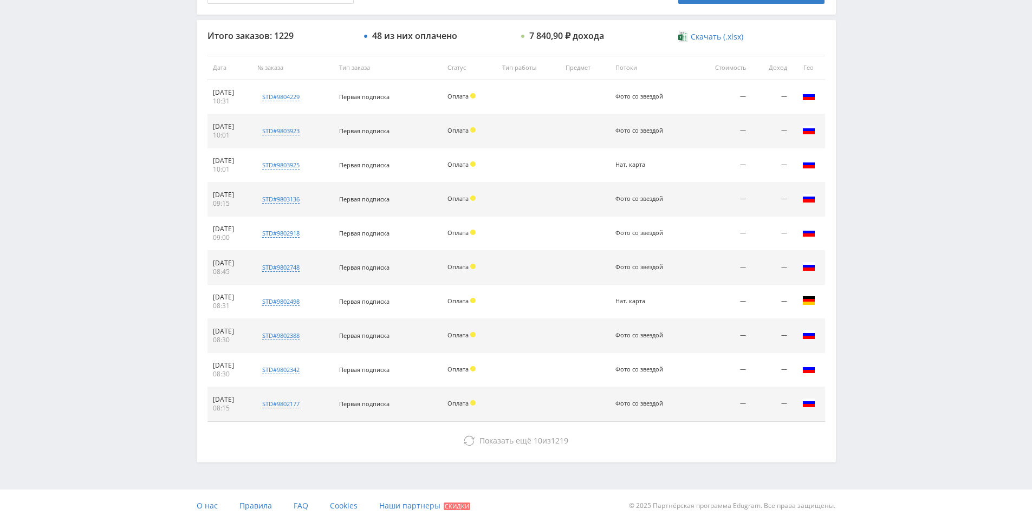
drag, startPoint x: 881, startPoint y: 215, endPoint x: 880, endPoint y: 255, distance: 40.7
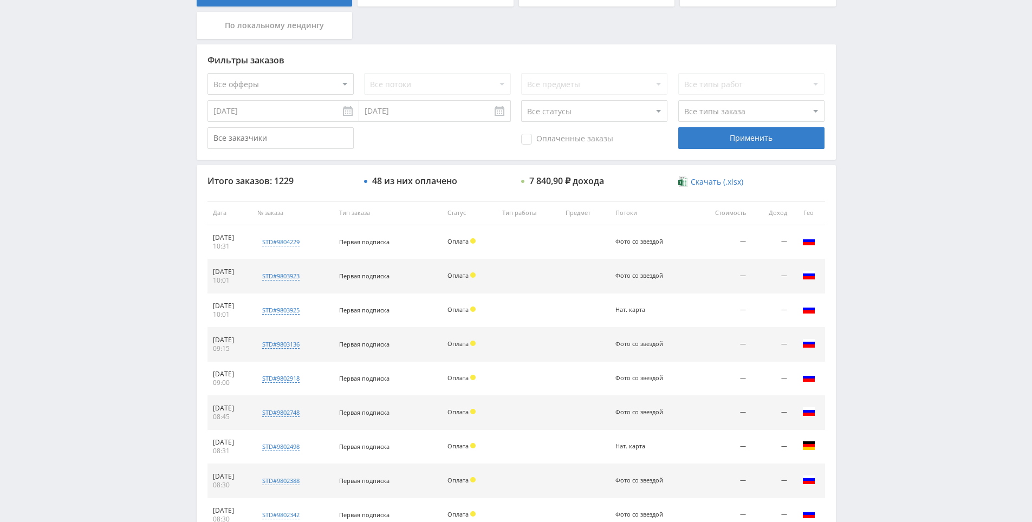
drag, startPoint x: 867, startPoint y: 254, endPoint x: 853, endPoint y: 188, distance: 67.1
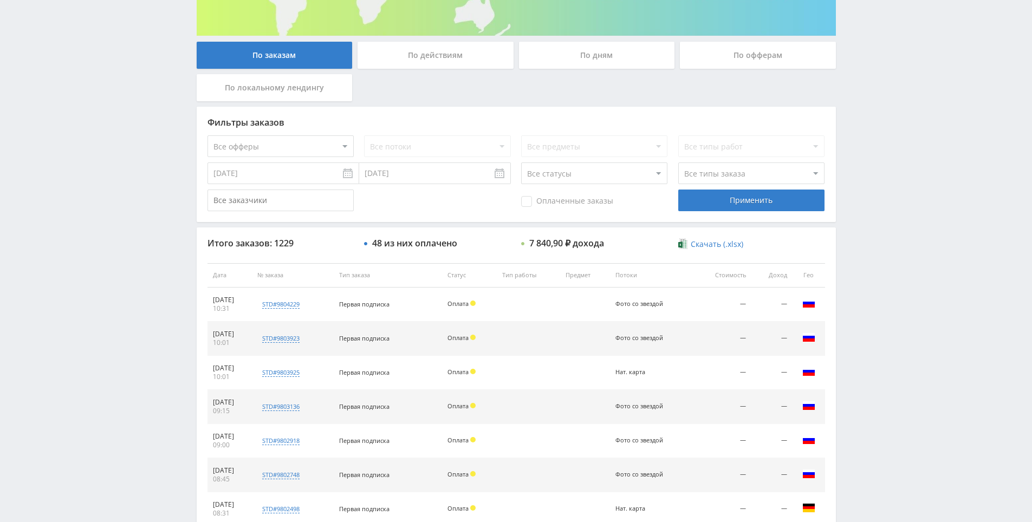
scroll to position [166, 0]
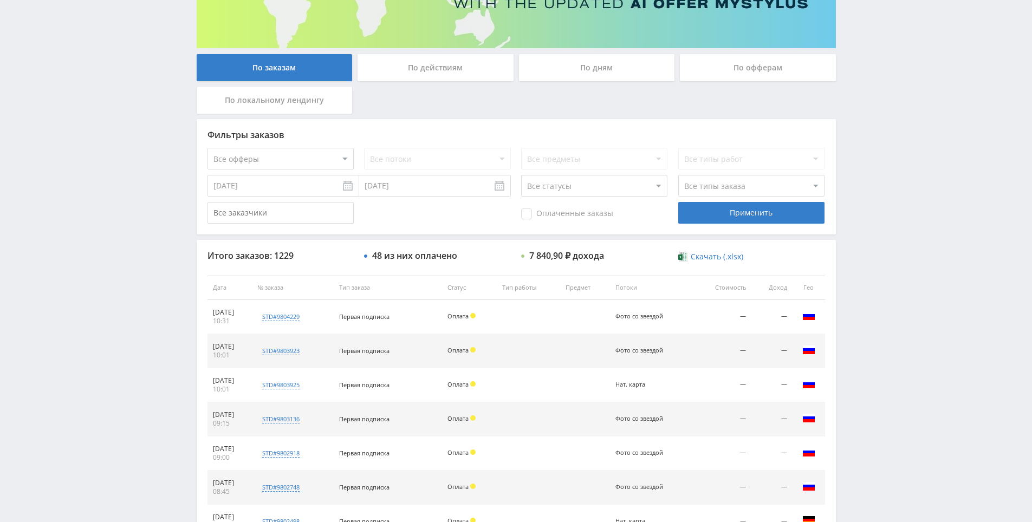
drag, startPoint x: 37, startPoint y: 158, endPoint x: 37, endPoint y: 129, distance: 29.3
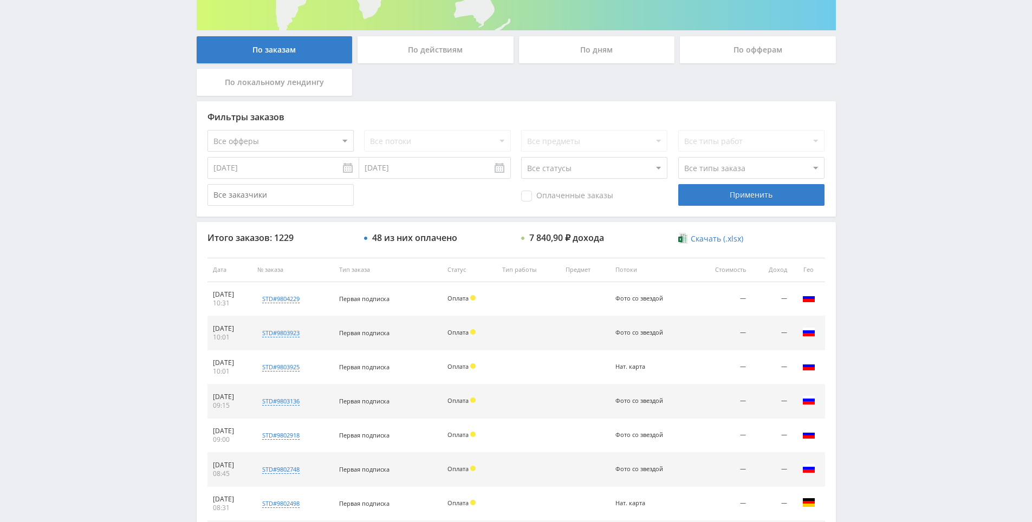
scroll to position [387, 0]
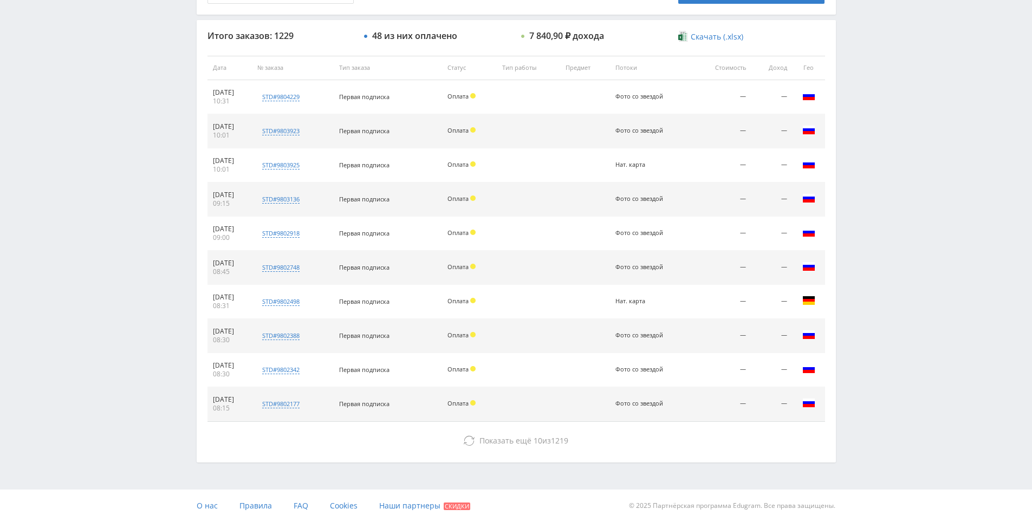
drag, startPoint x: 37, startPoint y: 193, endPoint x: 129, endPoint y: 268, distance: 118.2
